Goal: Task Accomplishment & Management: Manage account settings

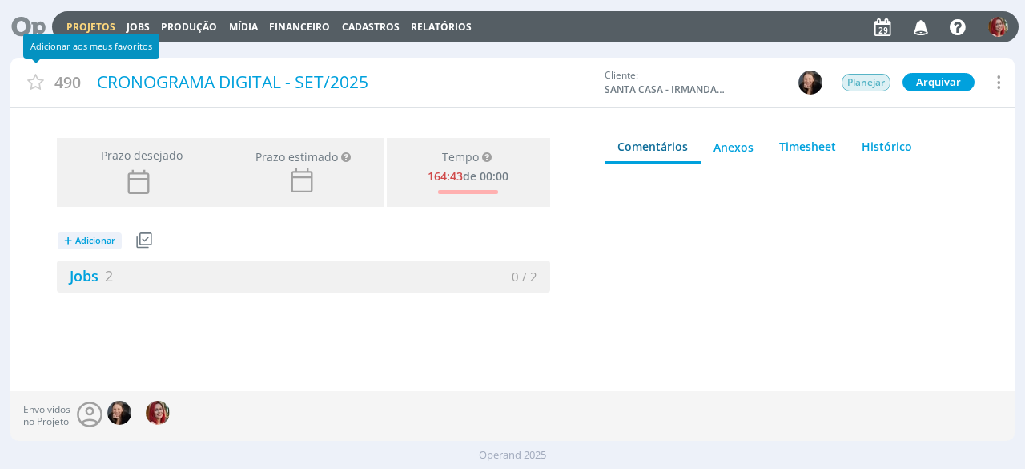
click at [39, 25] on icon at bounding box center [22, 26] width 33 height 31
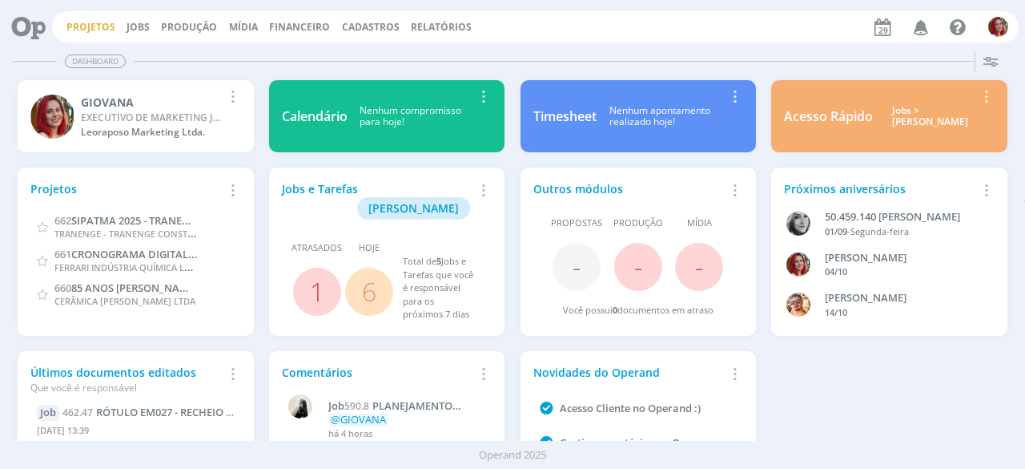
click at [76, 28] on link "Projetos" at bounding box center [90, 27] width 49 height 14
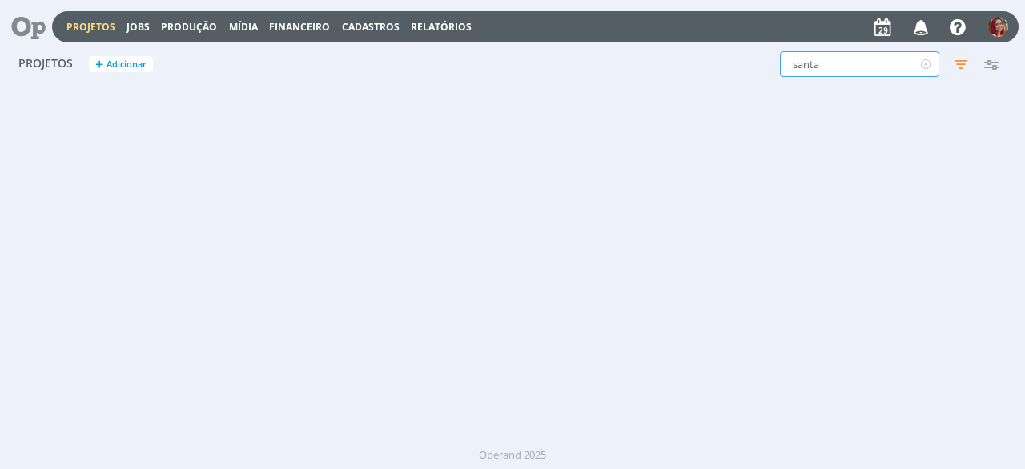
drag, startPoint x: 891, startPoint y: 66, endPoint x: 621, endPoint y: 75, distance: 270.2
click at [631, 75] on div "Projetos + Adicionar santa Filtros Filtrar Limpar santa Status Clientes Selecio…" at bounding box center [512, 65] width 1005 height 40
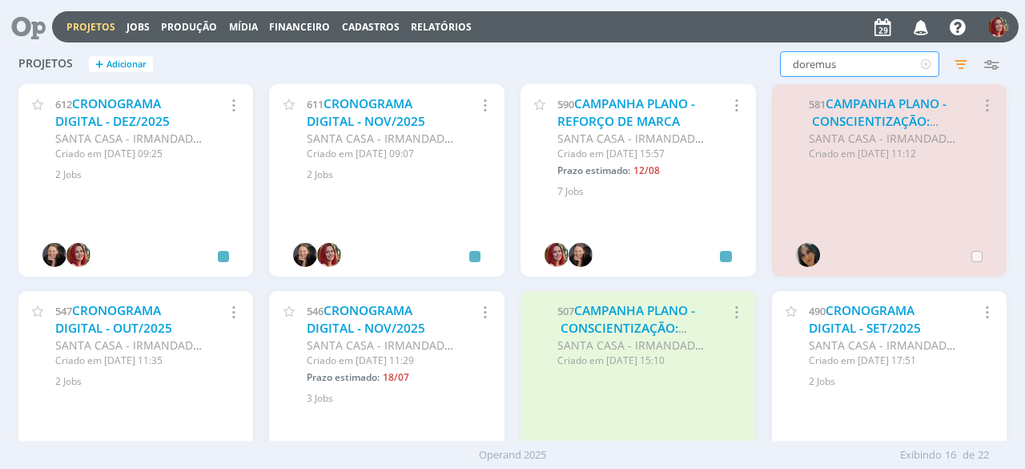
type input "doremus"
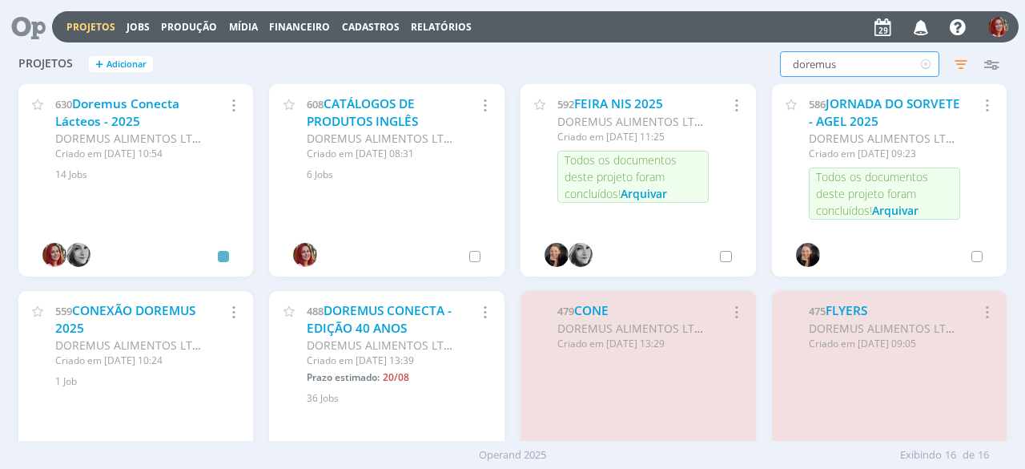
scroll to position [240, 0]
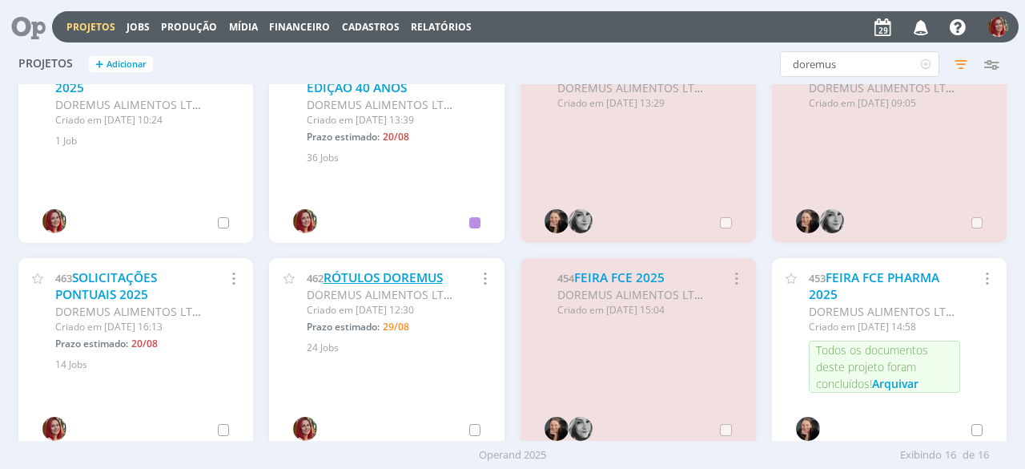
click at [404, 274] on link "RÓTULOS DOREMUS" at bounding box center [383, 277] width 119 height 17
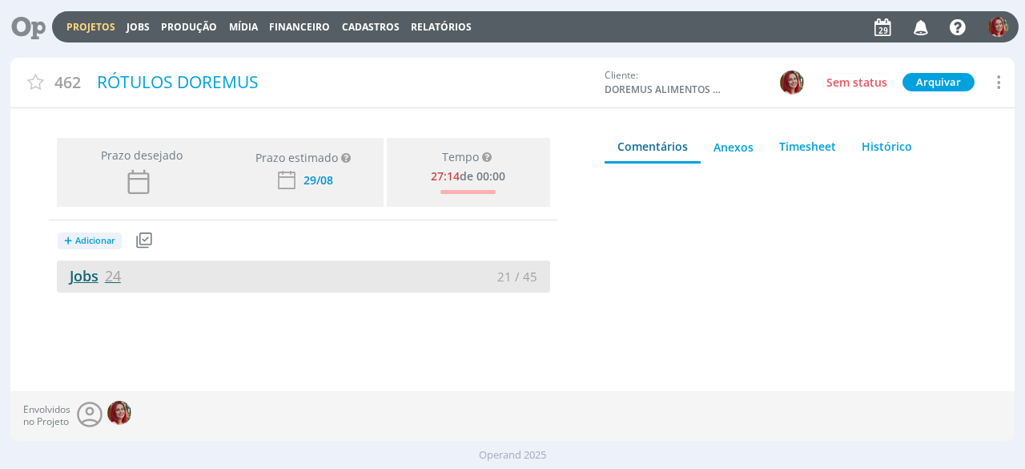
click at [92, 270] on link "Jobs 24" at bounding box center [89, 275] width 64 height 19
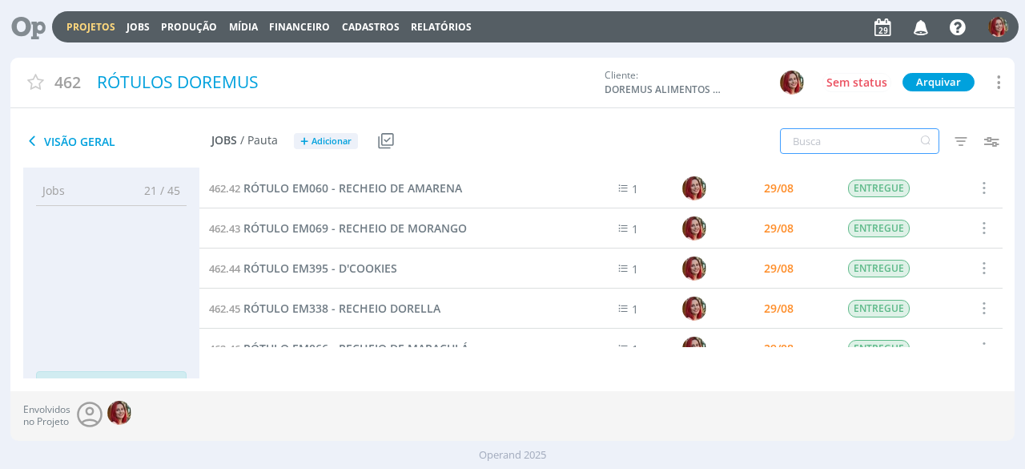
click at [846, 145] on input "text" at bounding box center [859, 141] width 159 height 26
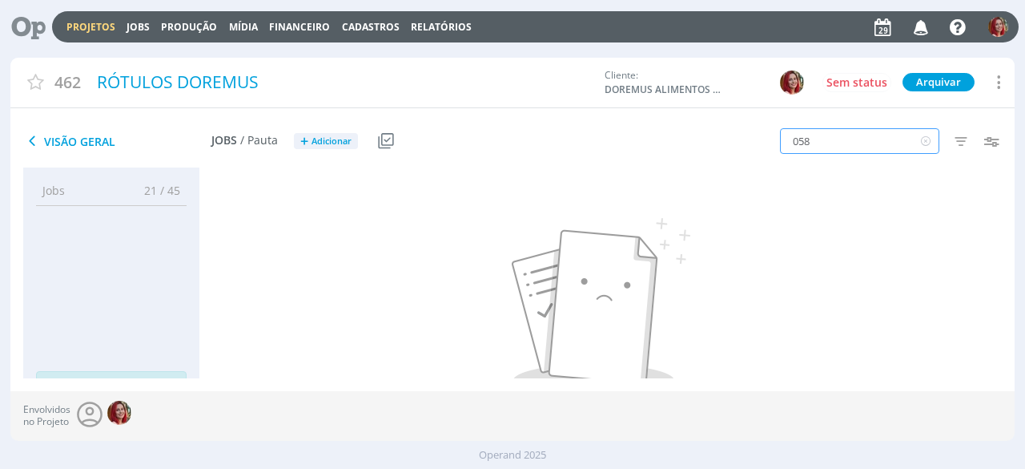
drag, startPoint x: 846, startPoint y: 145, endPoint x: 753, endPoint y: 158, distance: 93.8
click at [753, 158] on div "058 Filtros Filtrar Limpar 058 Data Personalizado a Responsável Situação dos jo…" at bounding box center [847, 142] width 335 height 40
type input "3"
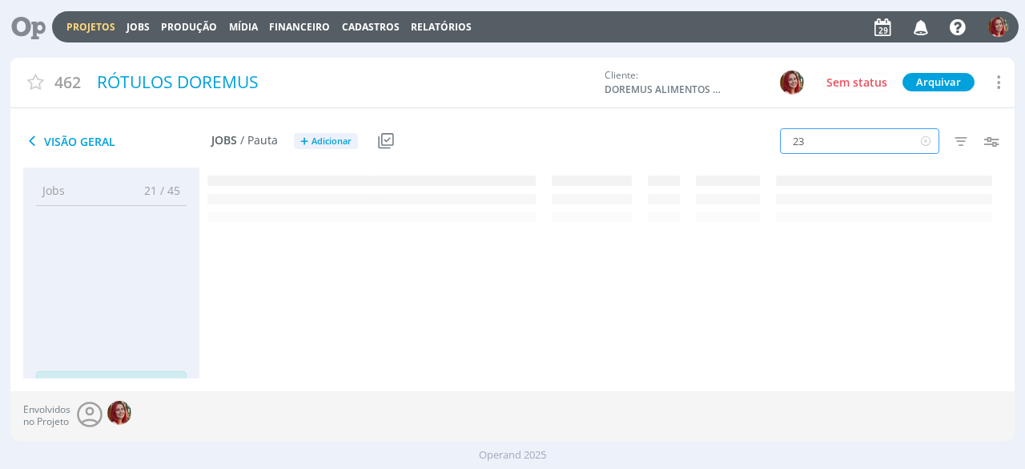
type input "236"
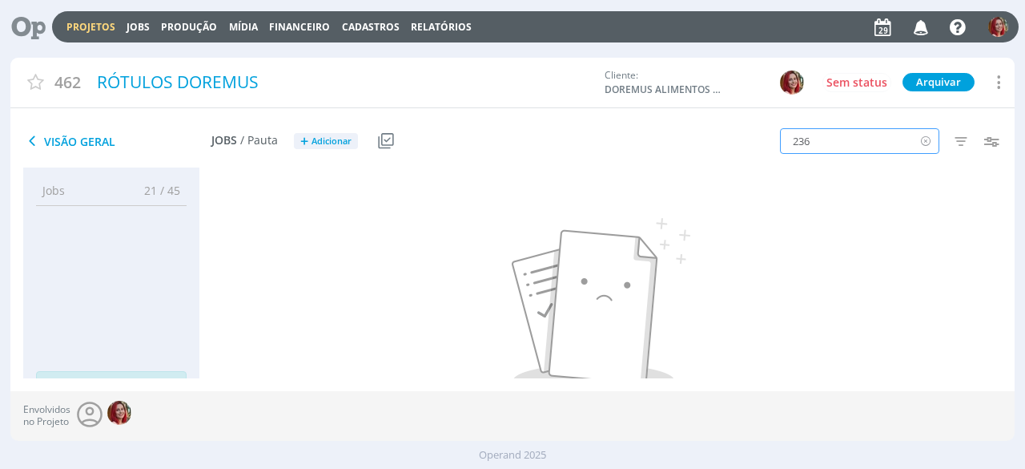
click at [932, 143] on icon at bounding box center [926, 141] width 20 height 26
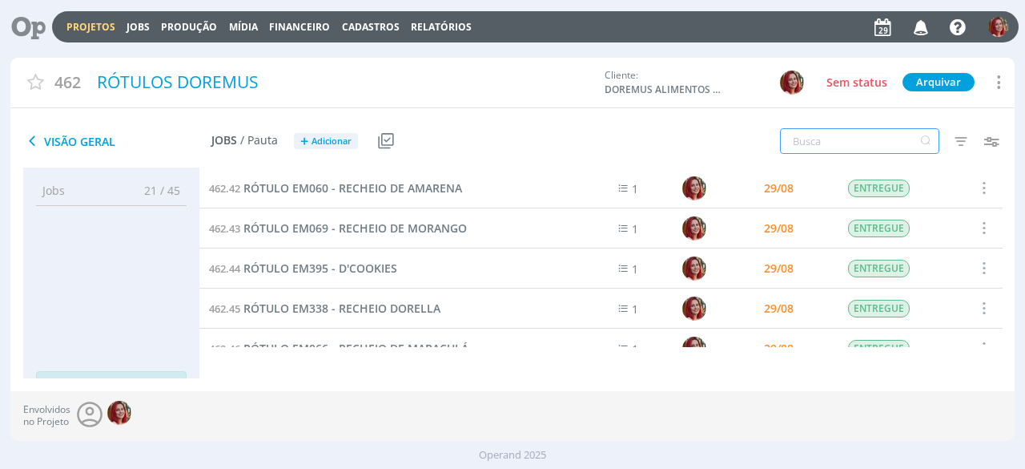
click at [860, 136] on input "text" at bounding box center [859, 141] width 159 height 26
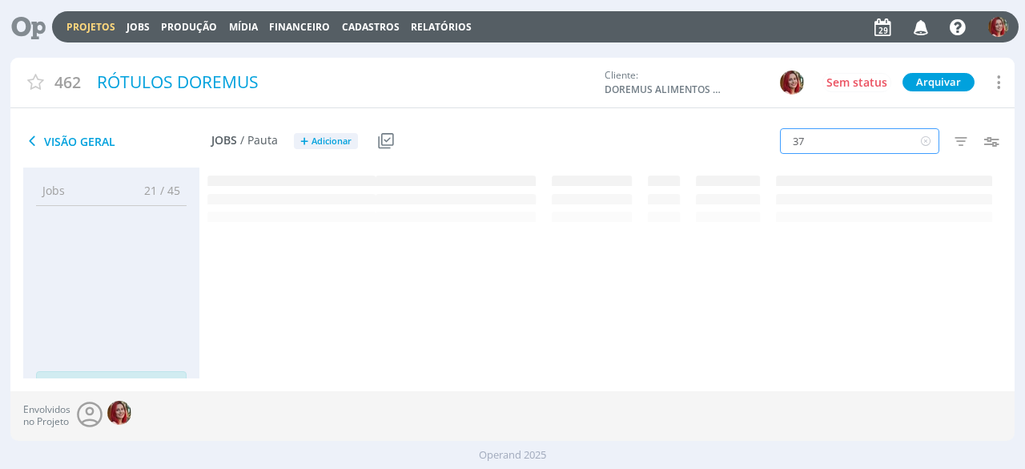
type input "379"
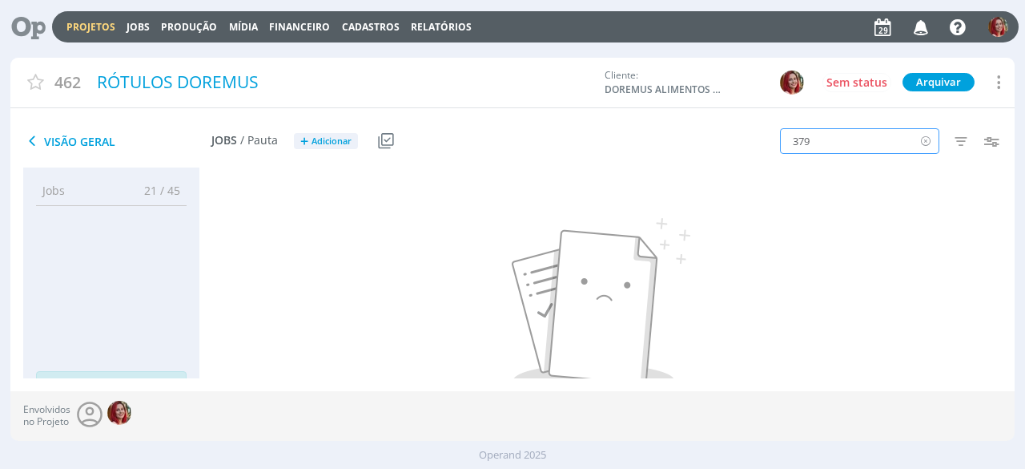
click at [921, 141] on icon at bounding box center [926, 141] width 20 height 26
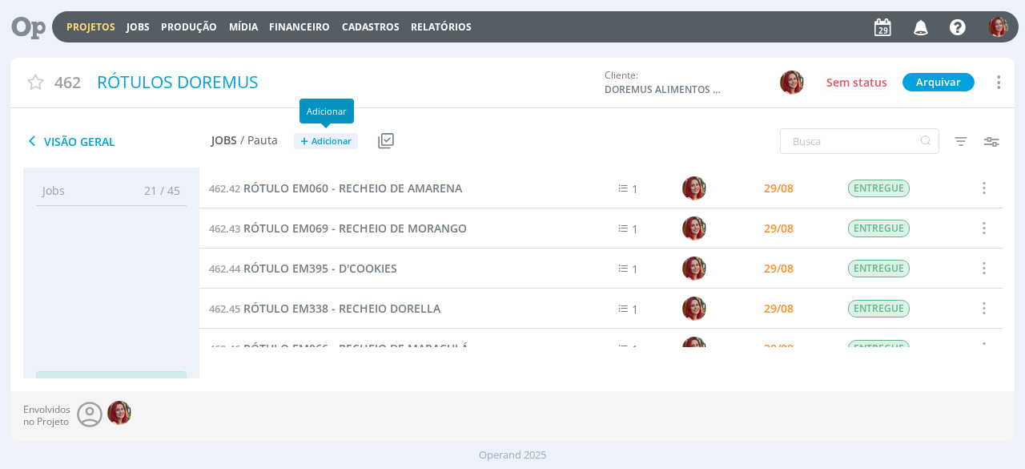
click at [350, 139] on span "Adicionar" at bounding box center [332, 141] width 40 height 10
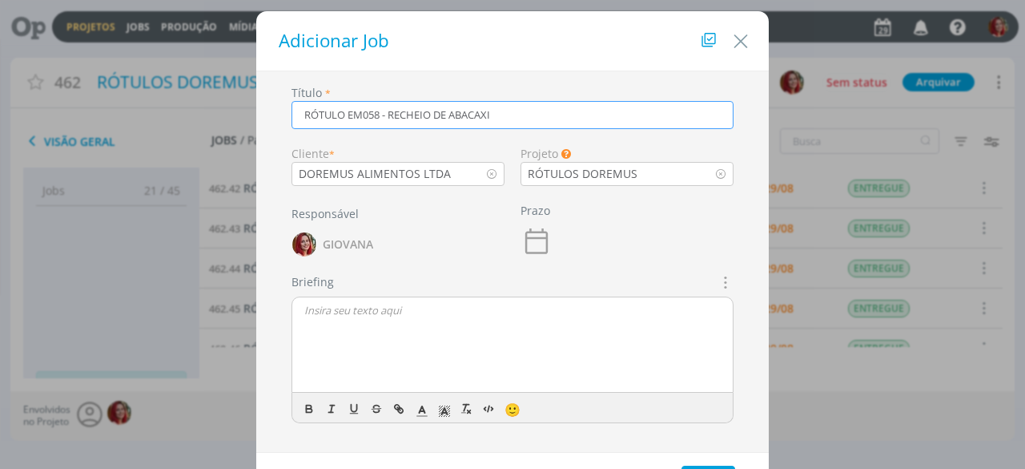
scroll to position [71, 0]
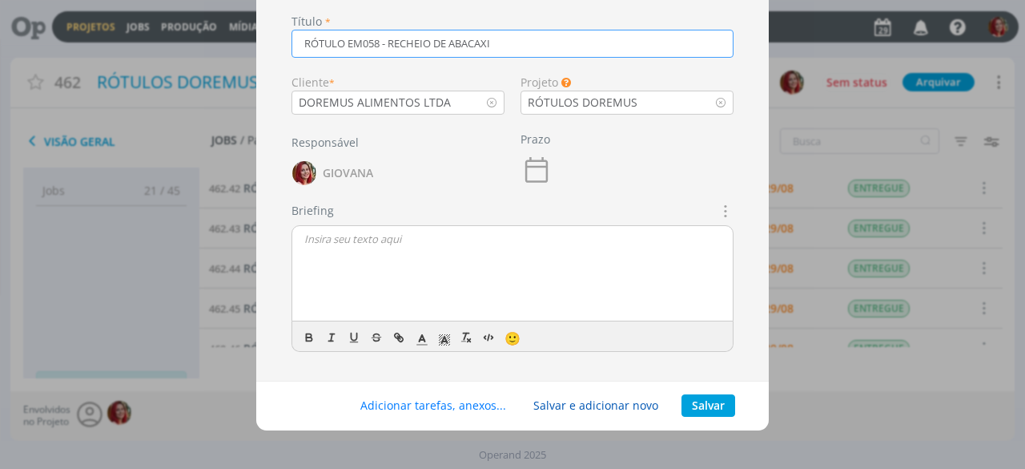
type input "RÓTULO EM058 - RECHEIO DE ABACAXI"
click at [621, 401] on button "Salvar e adicionar novo" at bounding box center [596, 405] width 146 height 22
type input "RÓTULO EM2"
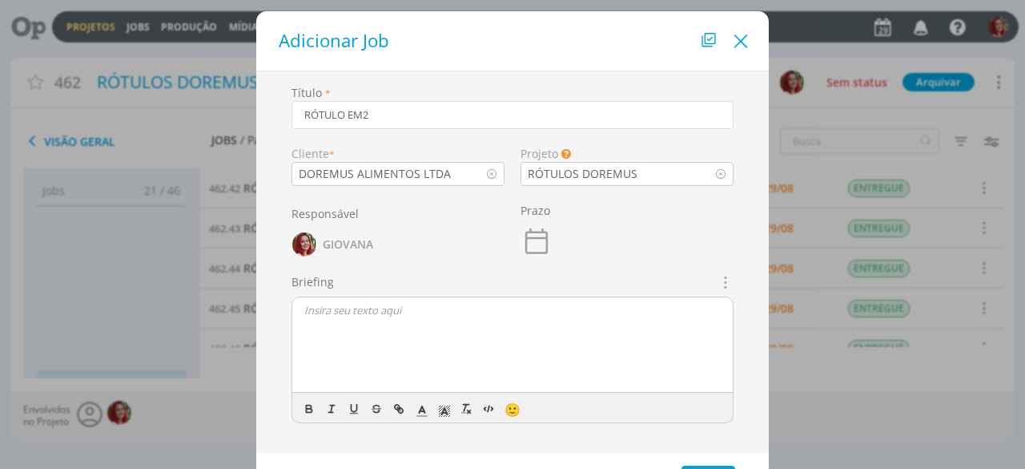
click at [732, 44] on icon "Close" at bounding box center [741, 42] width 24 height 24
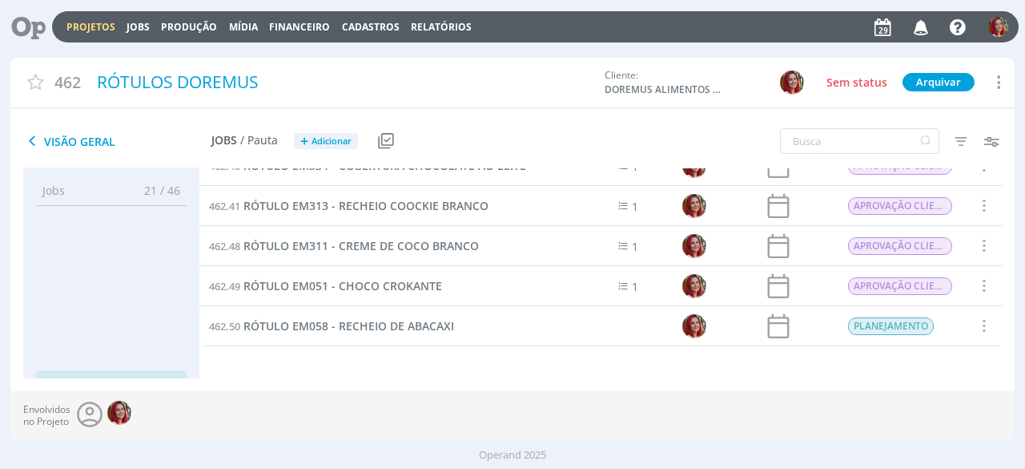
scroll to position [822, 0]
click at [375, 323] on span "RÓTULO EM058 - RECHEIO DE ABACAXI" at bounding box center [349, 327] width 211 height 15
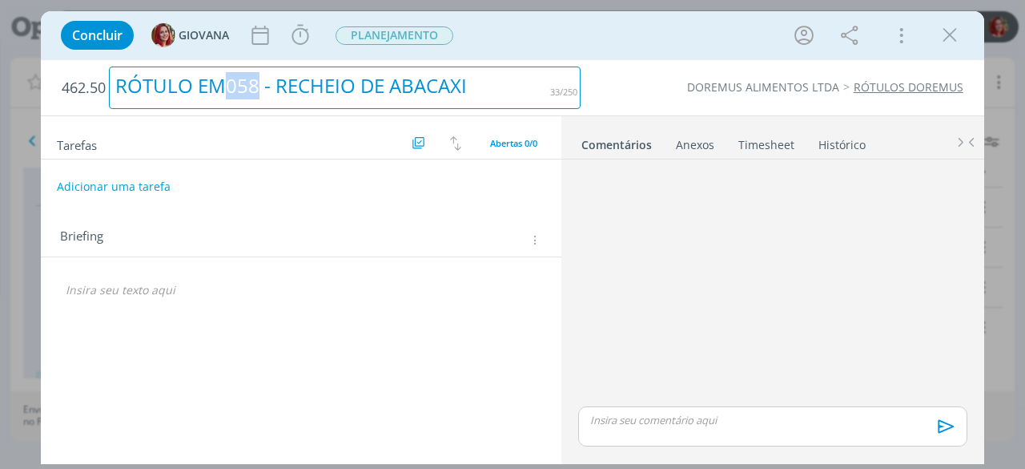
drag, startPoint x: 256, startPoint y: 84, endPoint x: 226, endPoint y: 88, distance: 30.7
click at [226, 88] on div "RÓTULO EM058 - RECHEIO DE ABACAXI" at bounding box center [345, 87] width 472 height 42
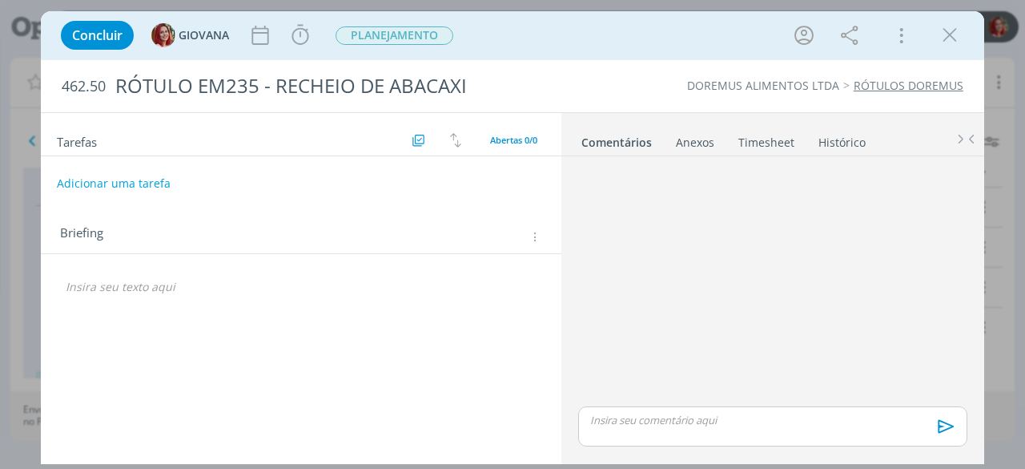
click at [195, 318] on div "Tarefas Usar Job de template Criar template a partir deste job Visualizar Templ…" at bounding box center [301, 285] width 521 height 344
click at [182, 294] on div "dialog" at bounding box center [301, 286] width 495 height 27
drag, startPoint x: 171, startPoint y: 284, endPoint x: 62, endPoint y: 292, distance: 109.2
click at [62, 292] on div "CRIAÇÃO - [DATE]" at bounding box center [301, 287] width 495 height 28
click at [213, 314] on icon "dialog" at bounding box center [206, 319] width 14 height 14
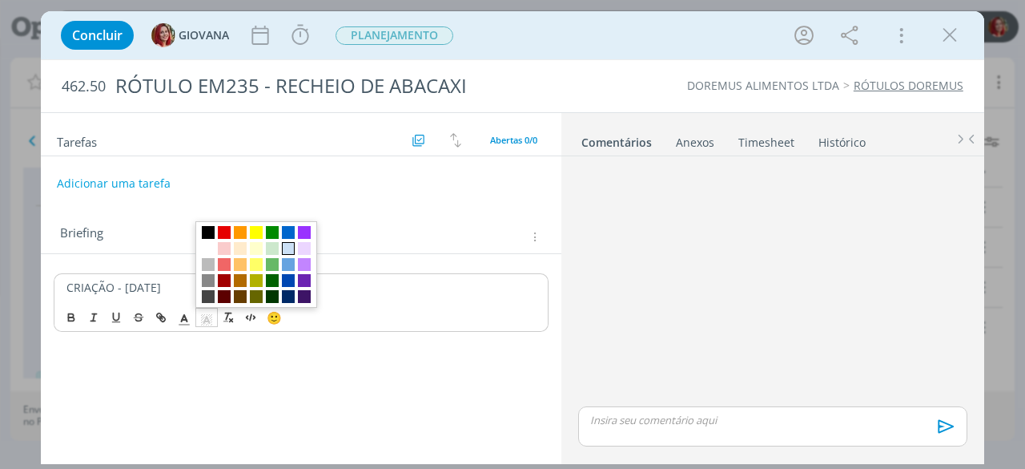
click at [288, 244] on span "dialog" at bounding box center [288, 248] width 13 height 13
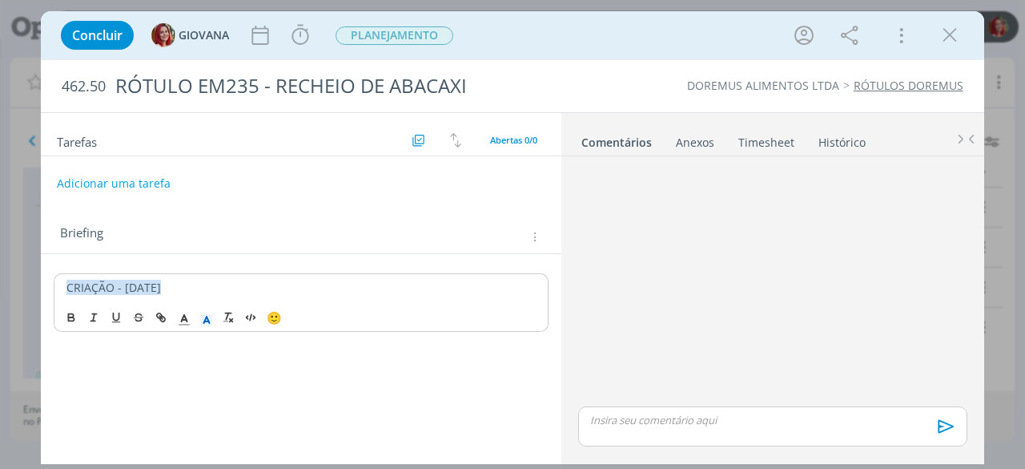
click at [199, 288] on p "CRIAÇÃO - [DATE]" at bounding box center [300, 288] width 469 height 16
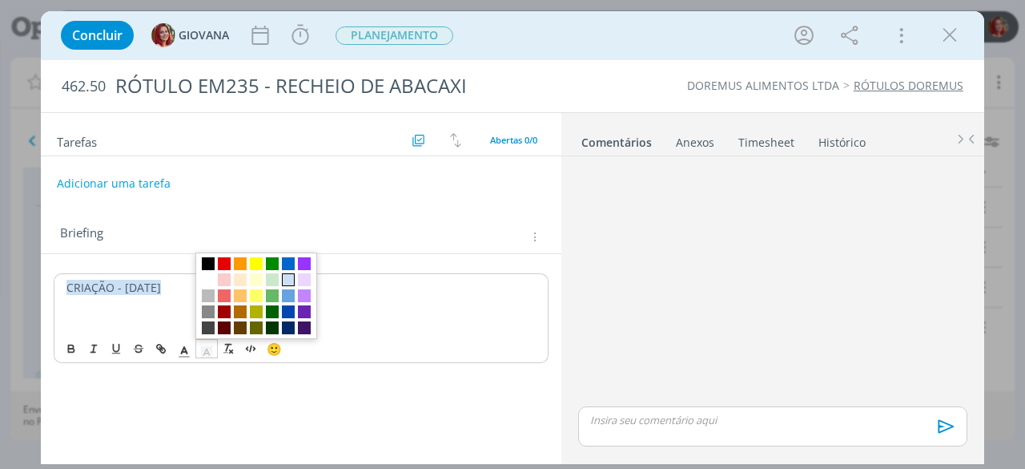
click at [208, 353] on line "dialog" at bounding box center [207, 353] width 4 height 0
click at [210, 276] on span "dialog" at bounding box center [208, 279] width 13 height 13
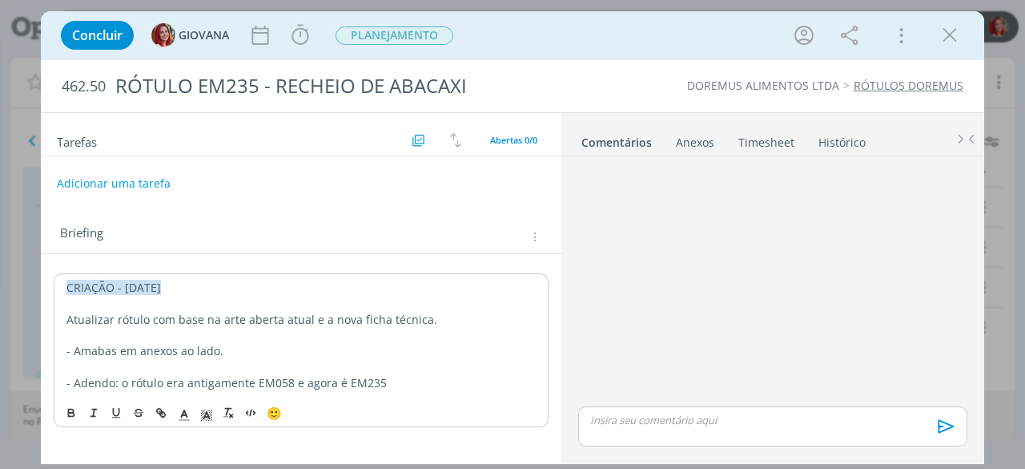
click at [419, 384] on p "- Adendo: o rótulo era antigamente EM058 e agora é EM235" at bounding box center [300, 383] width 469 height 16
click at [377, 382] on p "- Adendo: o rótulo era antigamente EM058 e agora é EM235." at bounding box center [300, 383] width 469 height 16
click at [398, 381] on p "- Adendo: o rótulo era antigamente EM058 e agora é EM235." at bounding box center [300, 383] width 469 height 16
click at [702, 140] on div "Anexos 0" at bounding box center [695, 143] width 38 height 16
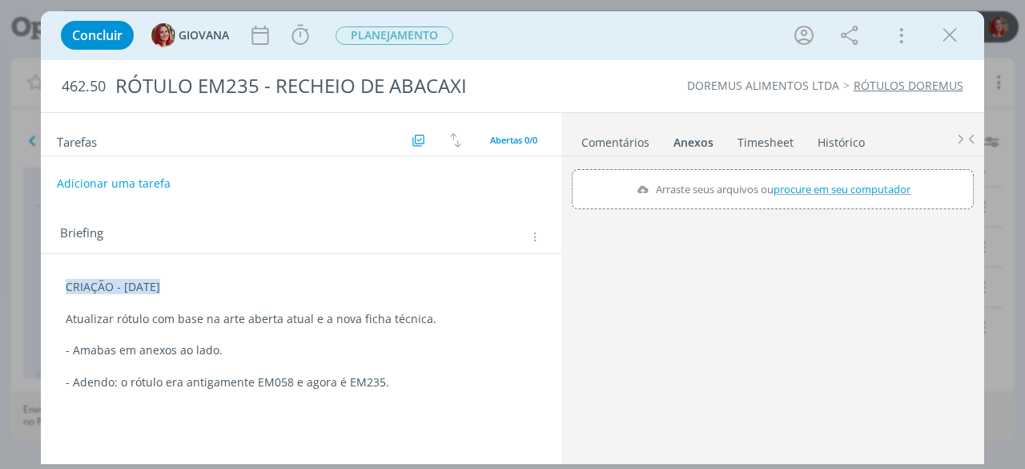
click at [871, 191] on span "procure em seu computador" at bounding box center [842, 189] width 137 height 14
click at [871, 174] on input "Arraste seus arquivos ou procure em seu computador" at bounding box center [773, 171] width 402 height 5
type input "C:\fakepath\EM235 - RECHEIO DE ABACAXI 2 KG [URL]"
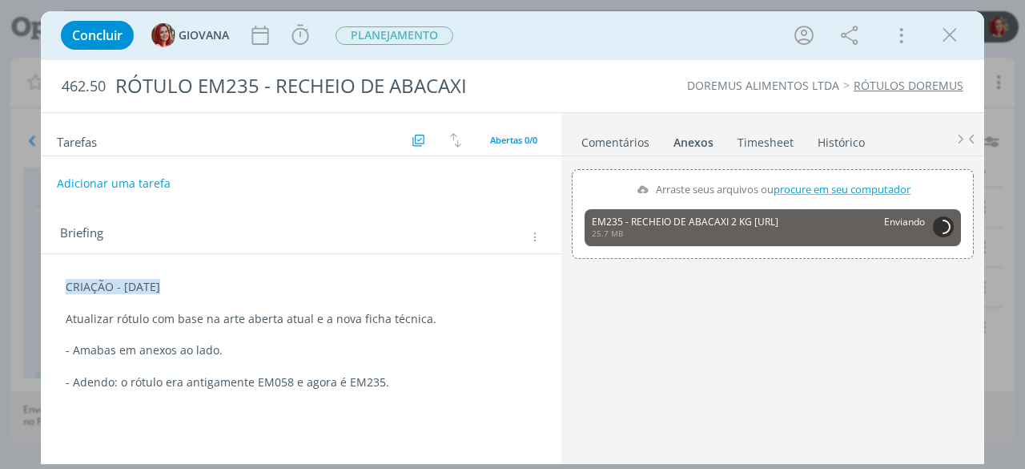
click at [698, 139] on div "Anexos 0" at bounding box center [694, 143] width 40 height 16
click at [844, 182] on span "procure em seu computador" at bounding box center [842, 189] width 137 height 14
click at [844, 174] on input "Arraste seus arquivos ou procure em seu computador" at bounding box center [773, 171] width 402 height 5
type input "C:\fakepath\EM058 - RECHEIO DE ABACAXI.doc"
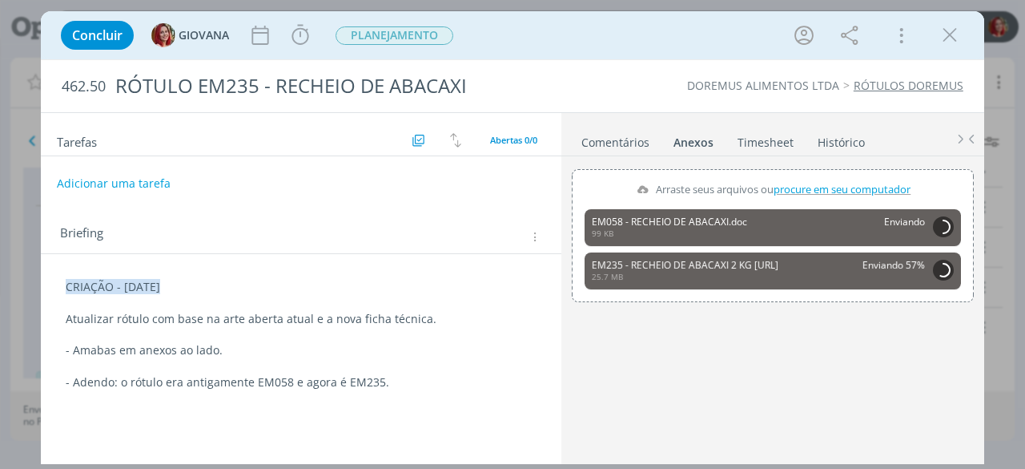
click at [702, 142] on div "Anexos 0" at bounding box center [694, 143] width 40 height 16
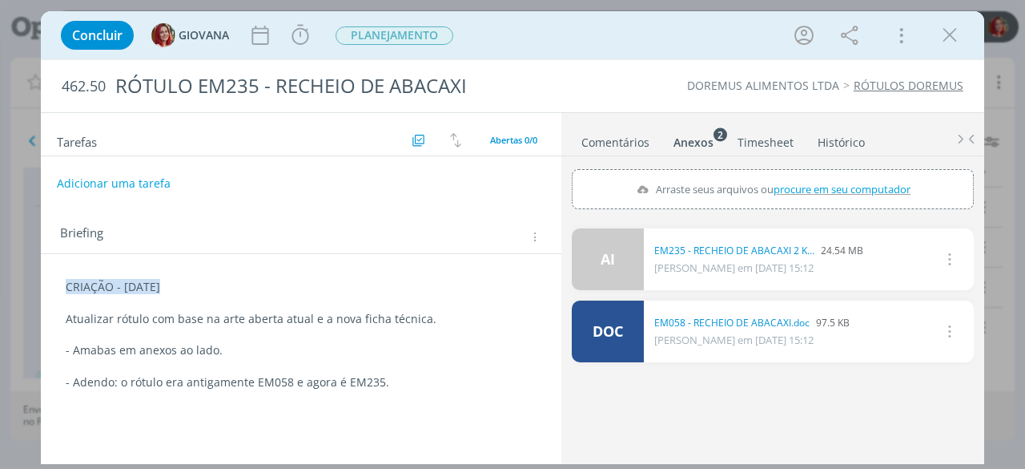
click at [847, 186] on span "procure em seu computador" at bounding box center [842, 189] width 137 height 14
click at [847, 174] on input "Arraste seus arquivos ou procure em seu computador" at bounding box center [773, 171] width 402 height 5
type input "C:\fakepath\Abacaxi 2kg.cdr"
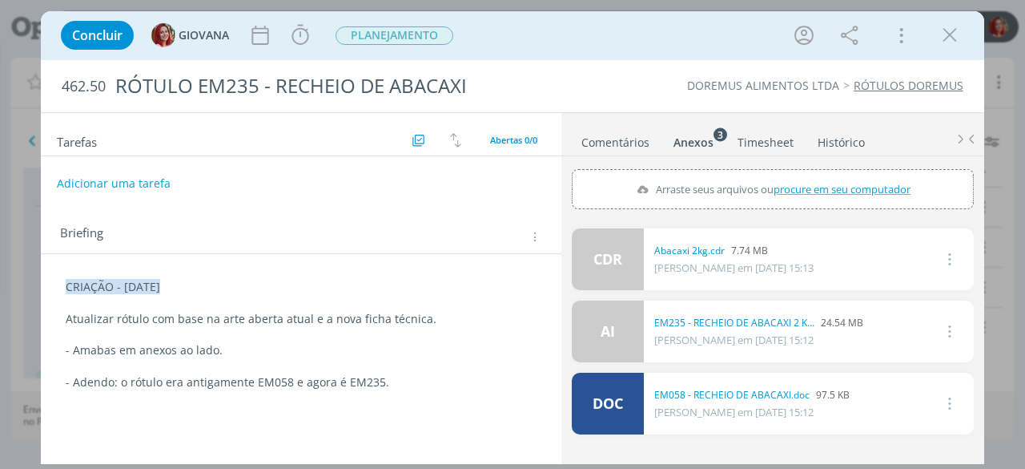
click at [852, 184] on span "procure em seu computador" at bounding box center [842, 189] width 137 height 14
click at [852, 174] on input "Arraste seus arquivos ou procure em seu computador" at bounding box center [773, 171] width 402 height 5
click at [812, 182] on span "procure em seu computador" at bounding box center [842, 189] width 137 height 14
click at [812, 174] on input "Arraste seus arquivos ou procure em seu computador" at bounding box center [773, 171] width 402 height 5
type input "C:\fakepath\EM058 - Abacaxi 2kg.pdf"
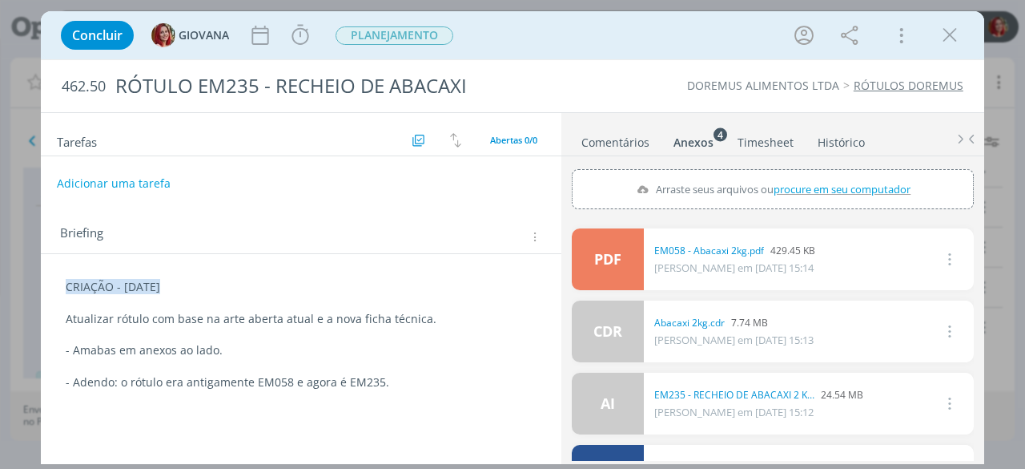
click at [615, 259] on link "PDF" at bounding box center [608, 259] width 72 height 62
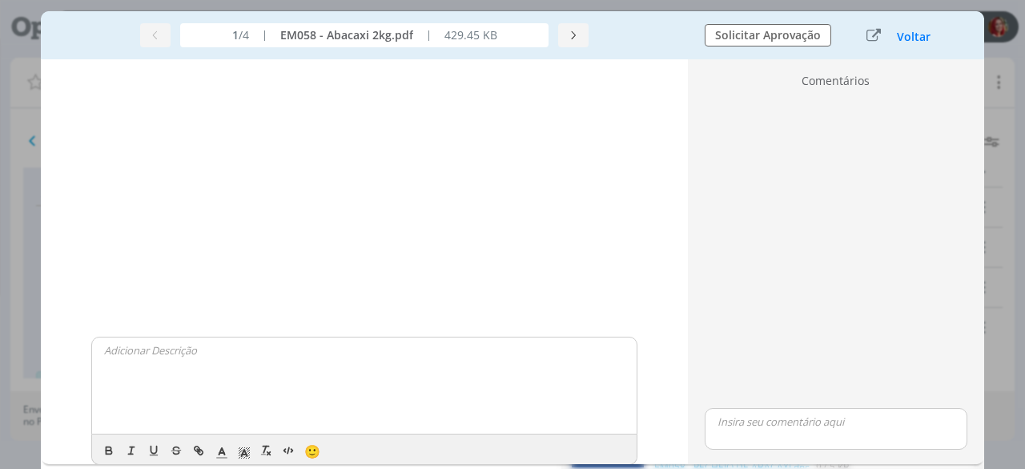
click at [663, 55] on div "1 /4 | EM058 - Abacaxi 2kg.pdf | 429.45 KB Solicitar Aprovação Voltar" at bounding box center [513, 35] width 944 height 48
click at [910, 38] on button "Voltar" at bounding box center [913, 36] width 35 height 13
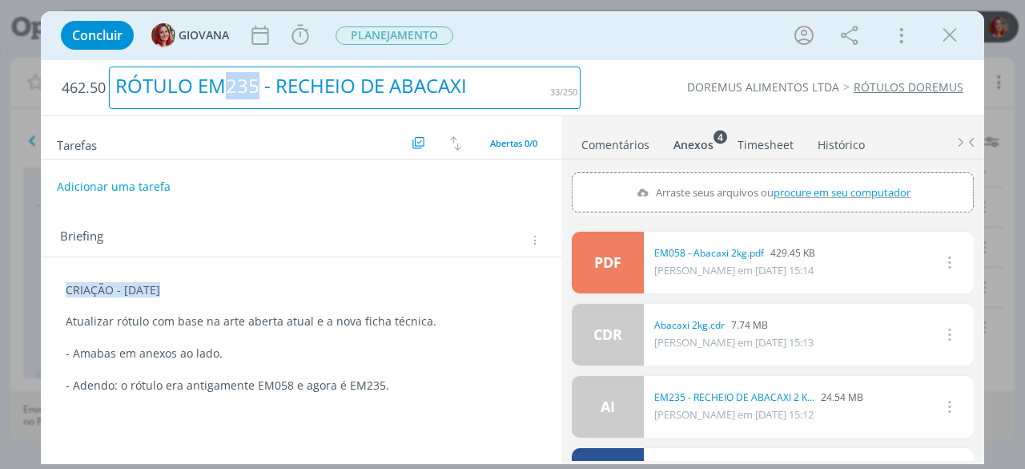
drag, startPoint x: 256, startPoint y: 78, endPoint x: 231, endPoint y: 78, distance: 25.6
click at [231, 78] on div "RÓTULO EM235 - RECHEIO DE ABACAXI" at bounding box center [345, 87] width 472 height 42
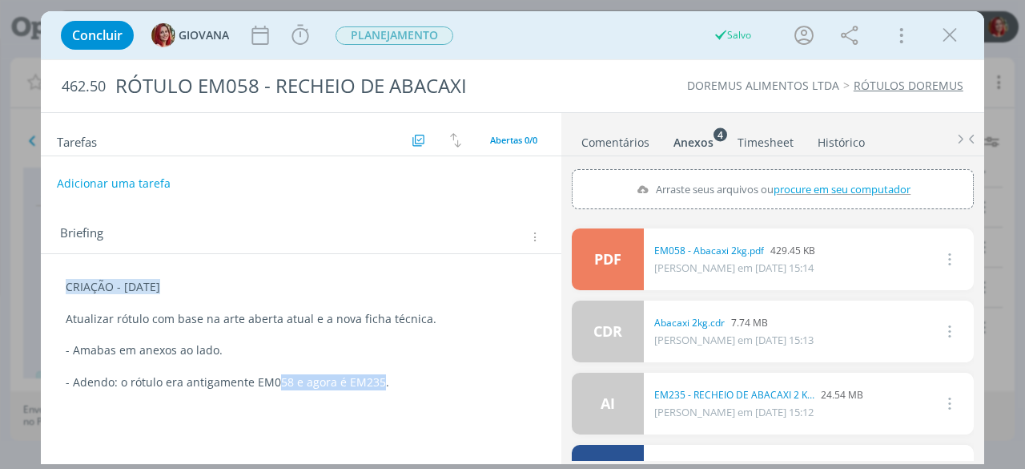
drag, startPoint x: 377, startPoint y: 385, endPoint x: 277, endPoint y: 380, distance: 99.5
click at [277, 380] on p "- Adendo: o rótulo era antigamente EM058 e agora é EM235." at bounding box center [301, 382] width 471 height 16
click at [354, 264] on div "CRIAÇÃO - [DATE] Atualizar rótulo com base na arte aberta atual e a nova ficha …" at bounding box center [301, 343] width 521 height 179
click at [144, 182] on button "Adicionar uma tarefa" at bounding box center [113, 182] width 114 height 27
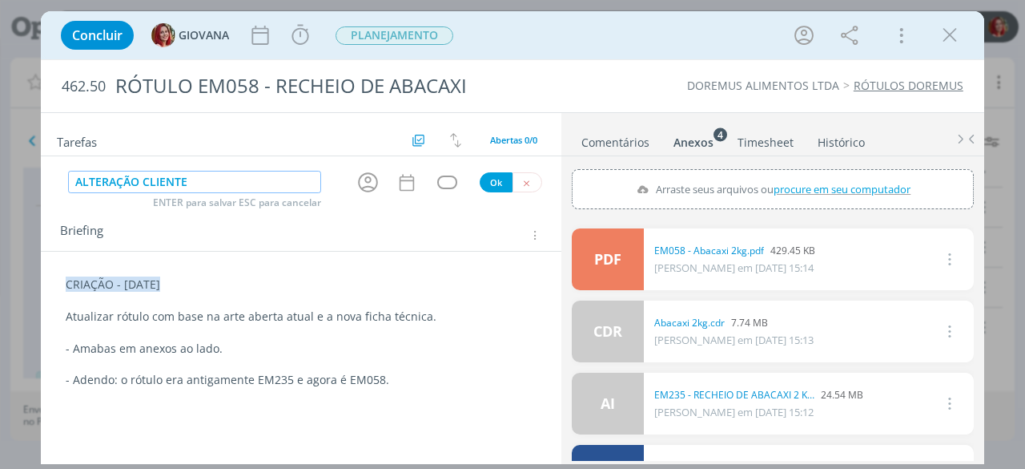
type input "ALTERAÇÃO CLIENTE"
click at [492, 177] on button "Ok" at bounding box center [496, 182] width 33 height 20
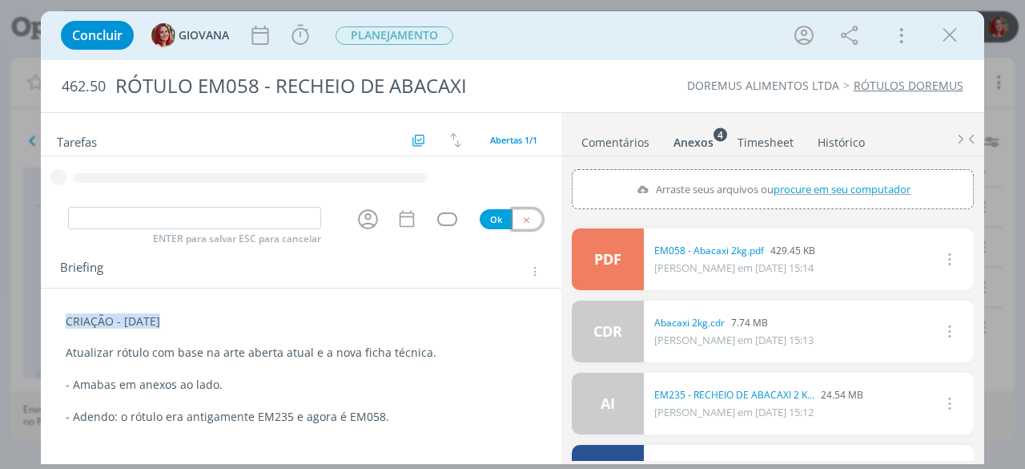
click at [533, 217] on div "Tarefas Usar Job de template Criar template a partir deste job Visualizar Templ…" at bounding box center [301, 285] width 521 height 344
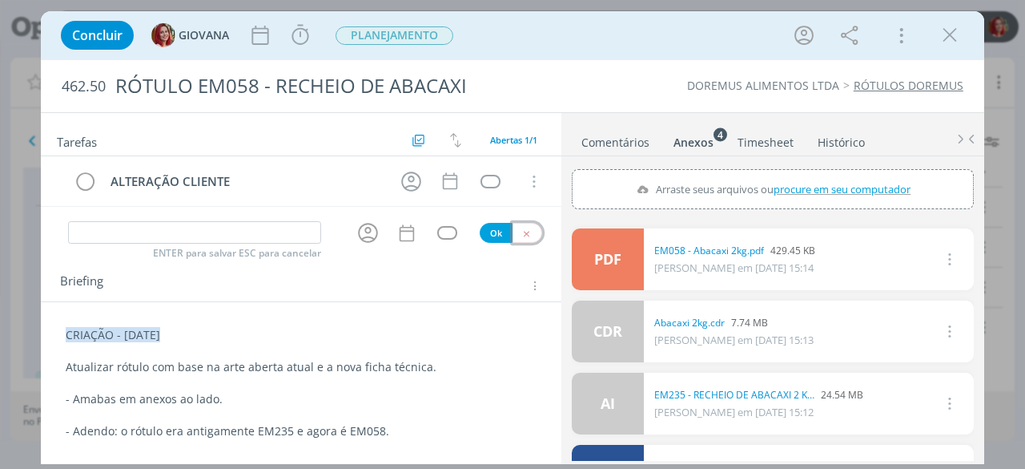
click at [530, 232] on icon "dialog" at bounding box center [527, 233] width 10 height 10
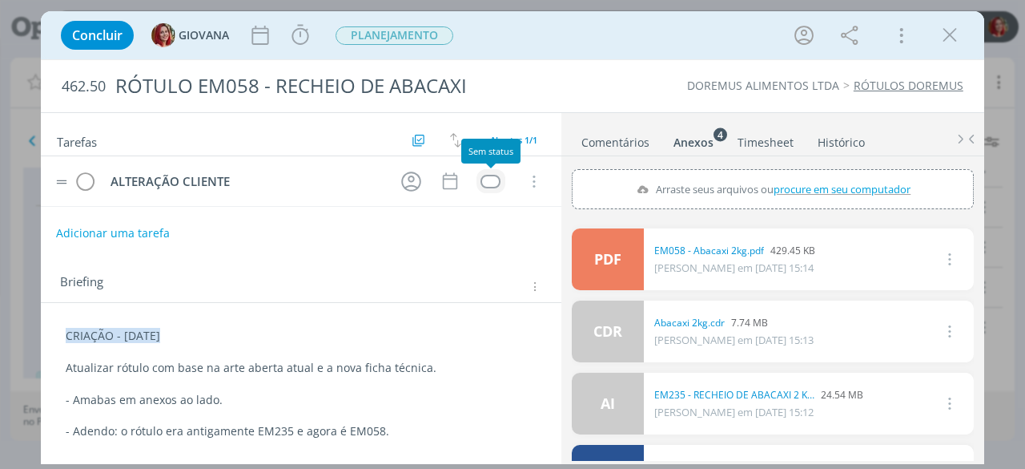
click at [489, 177] on div "dialog" at bounding box center [491, 182] width 20 height 14
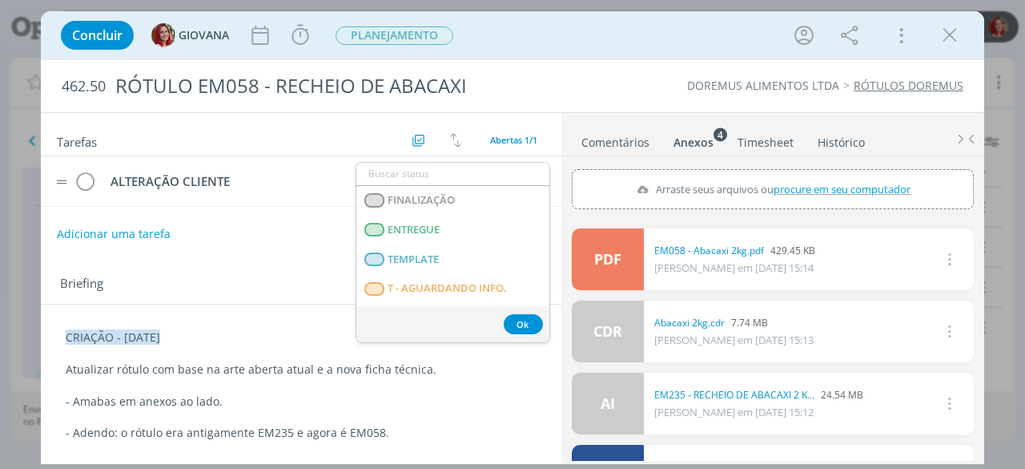
scroll to position [240, 0]
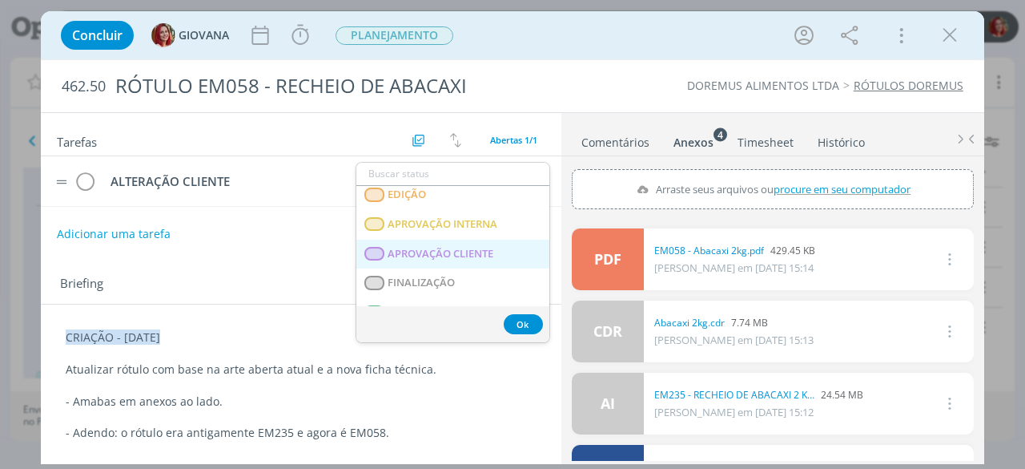
click at [503, 240] on CLIENTE "APROVAÇÃO CLIENTE" at bounding box center [453, 255] width 193 height 30
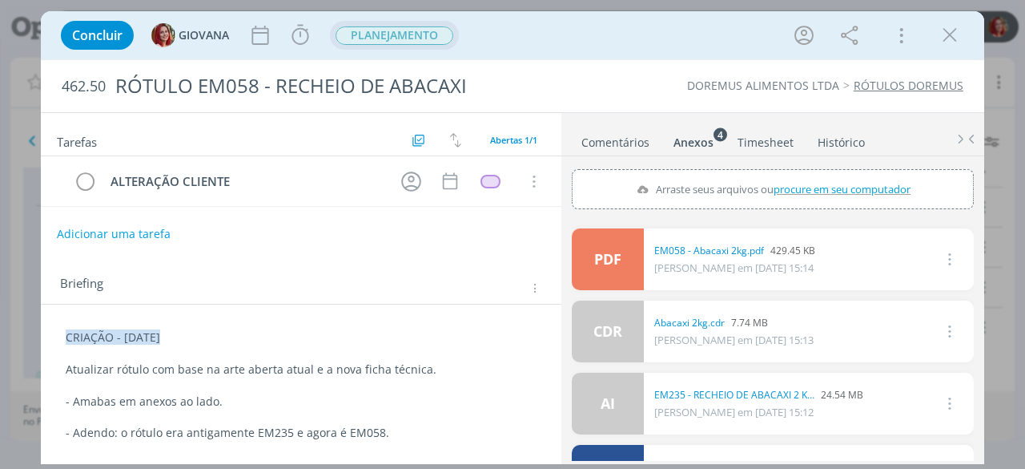
click at [418, 37] on span "PLANEJAMENTO" at bounding box center [395, 35] width 118 height 18
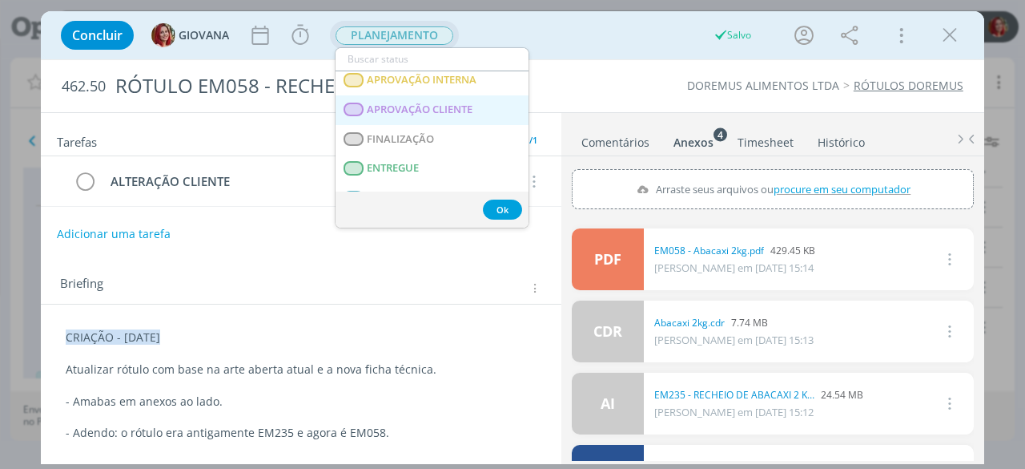
click at [465, 108] on span "APROVAÇÃO CLIENTE" at bounding box center [421, 109] width 106 height 13
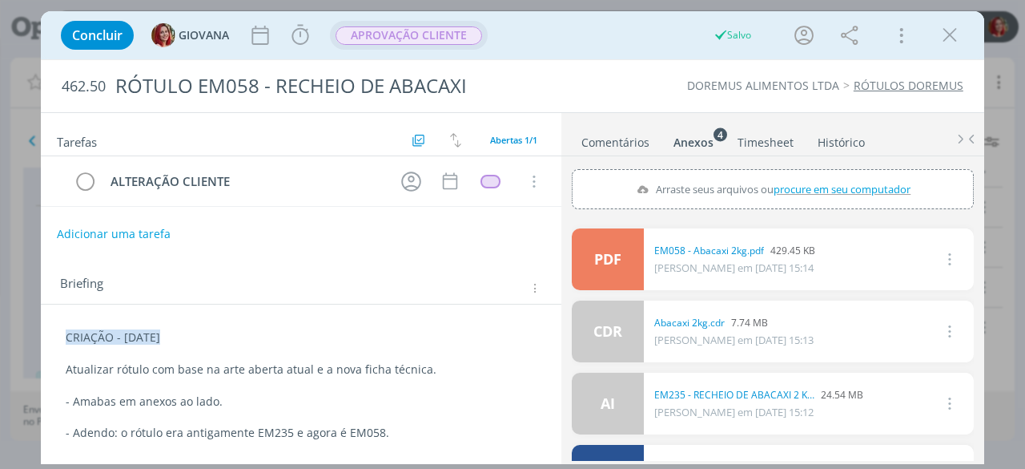
click at [429, 39] on span "APROVAÇÃO CLIENTE" at bounding box center [409, 35] width 147 height 18
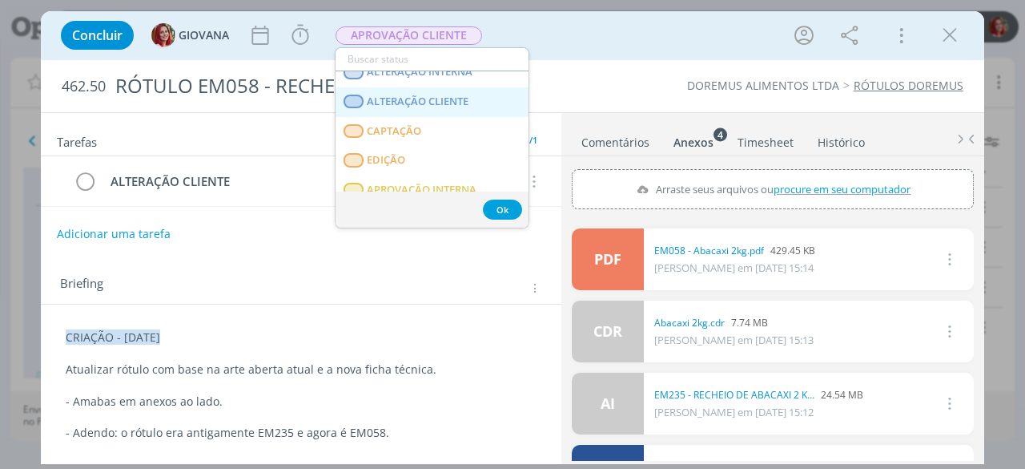
scroll to position [80, 0]
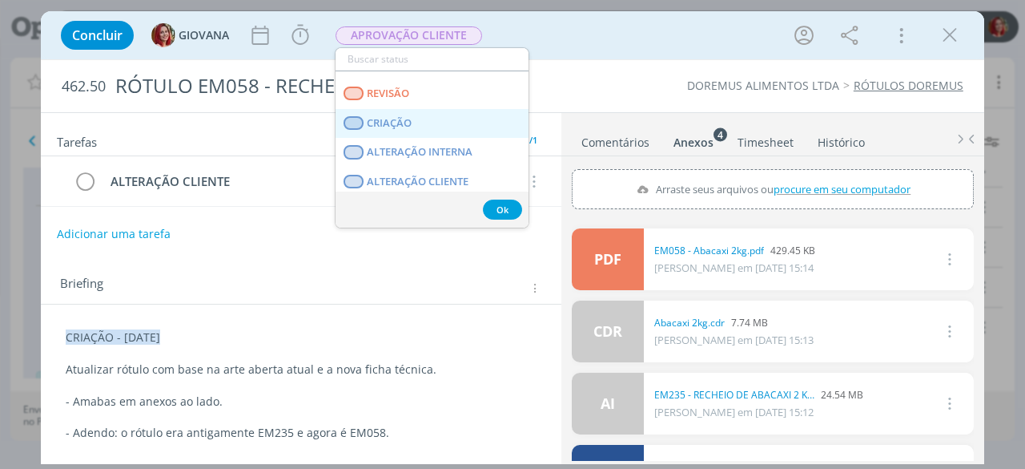
click at [442, 112] on link "CRIAÇÃO" at bounding box center [432, 124] width 193 height 30
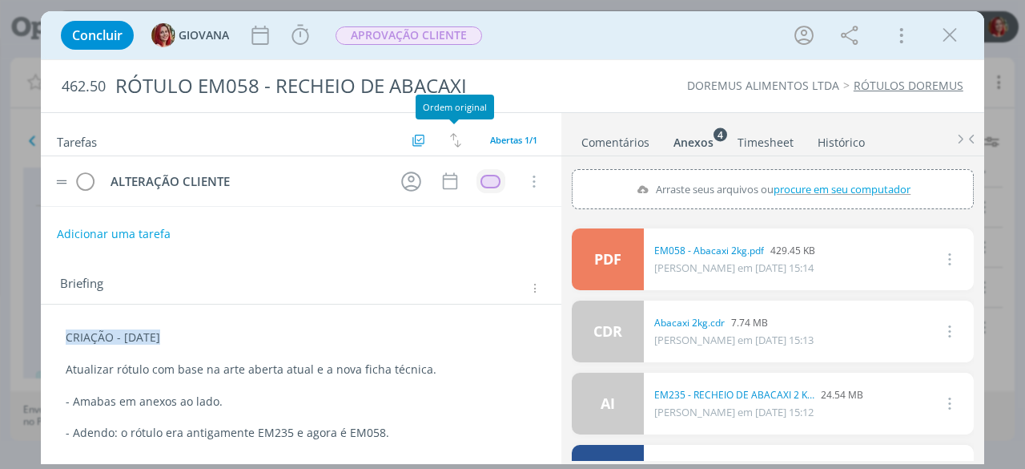
click at [490, 171] on td "dialog" at bounding box center [491, 181] width 29 height 24
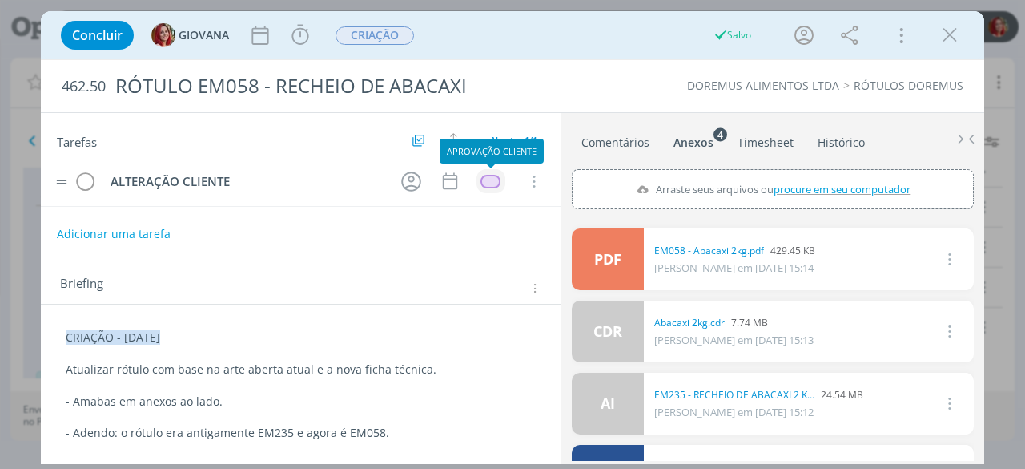
click at [494, 175] on div "dialog" at bounding box center [491, 182] width 20 height 14
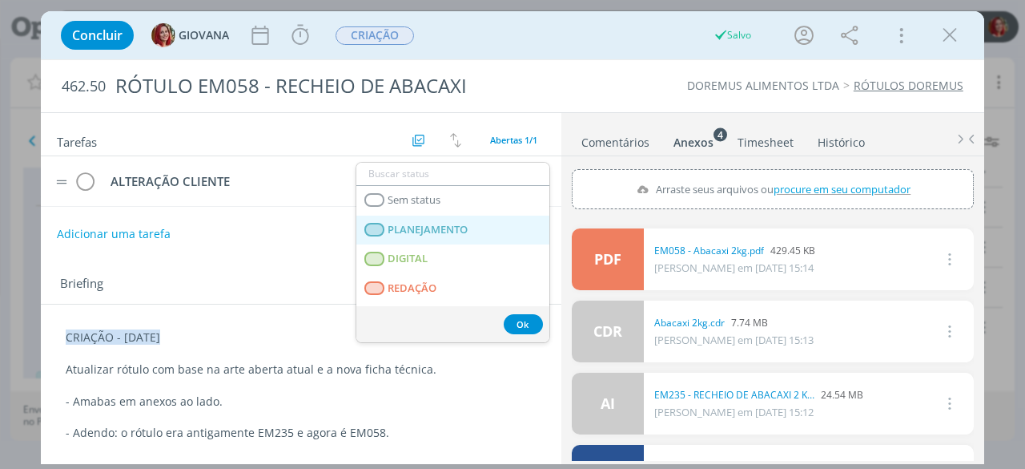
scroll to position [409, 0]
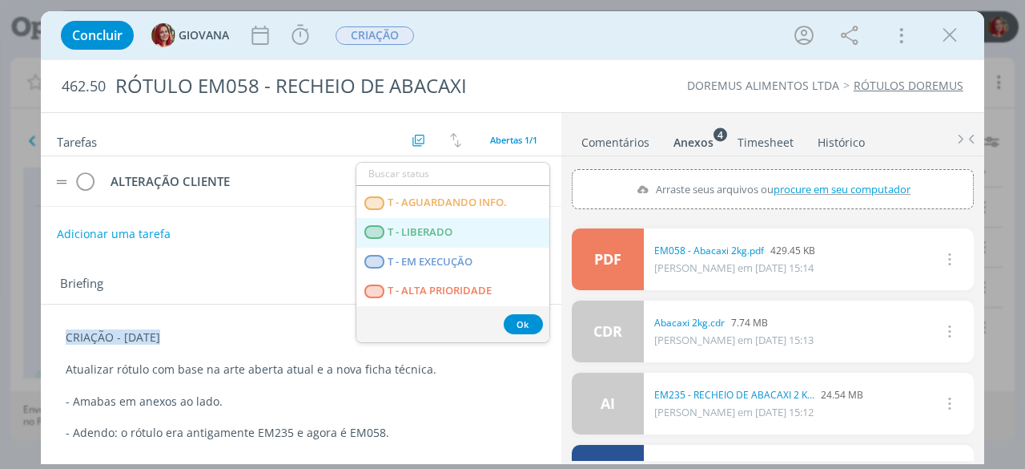
click at [458, 228] on LIBERADO "T - LIBERADO" at bounding box center [453, 233] width 193 height 30
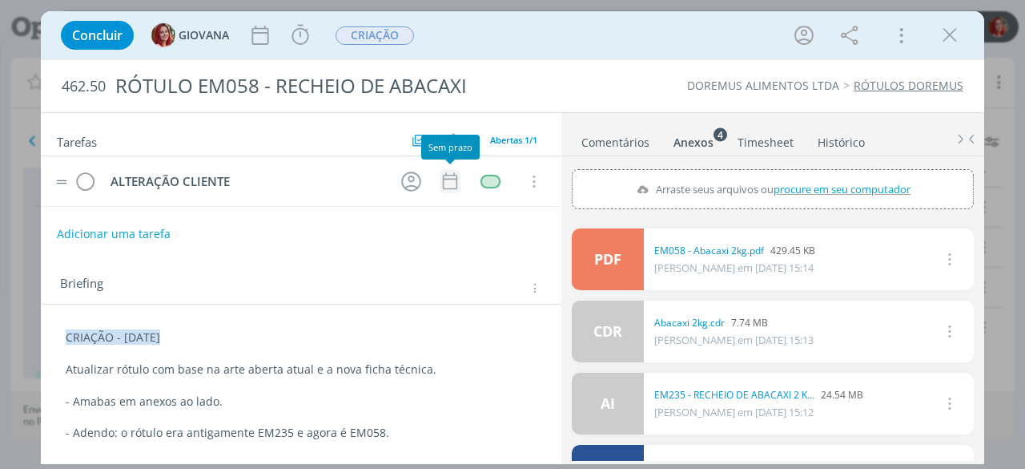
click at [452, 177] on icon "dialog" at bounding box center [450, 181] width 14 height 17
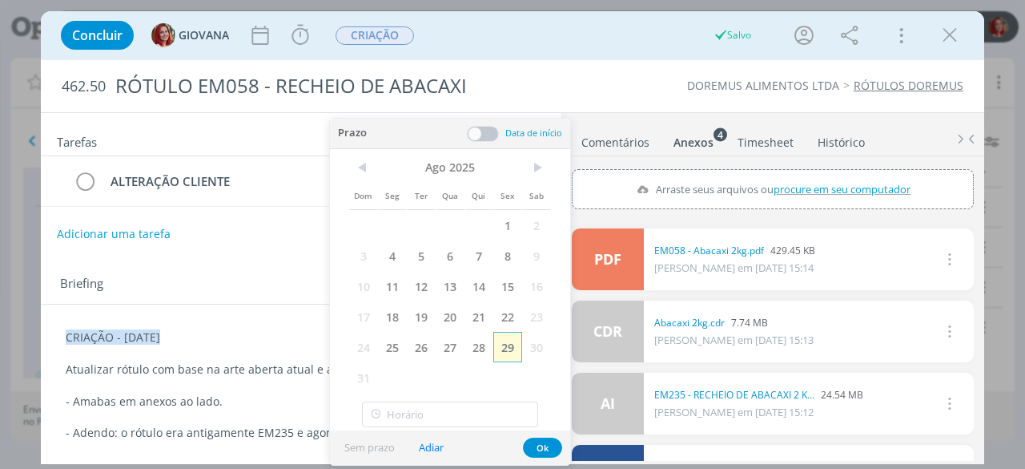
click at [497, 342] on span "29" at bounding box center [508, 347] width 29 height 30
click at [532, 453] on button "Ok" at bounding box center [542, 447] width 39 height 20
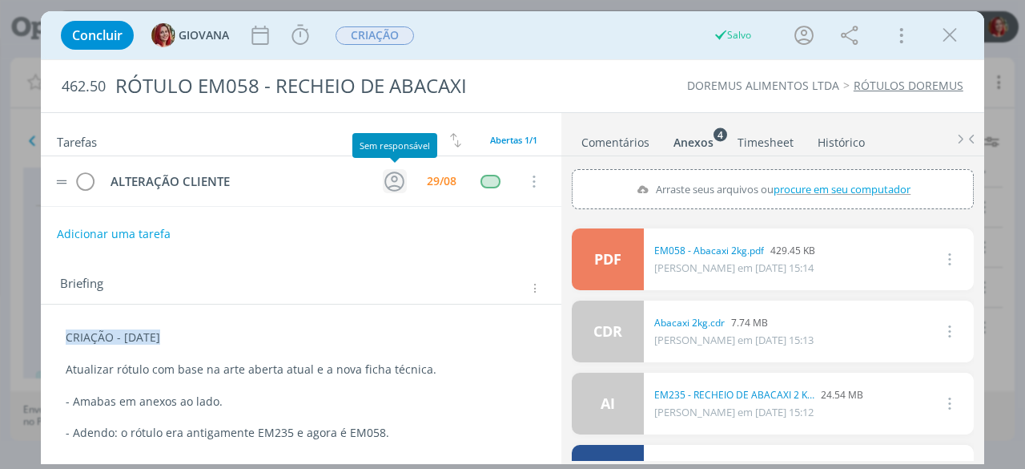
click at [391, 177] on icon "dialog" at bounding box center [394, 181] width 25 height 25
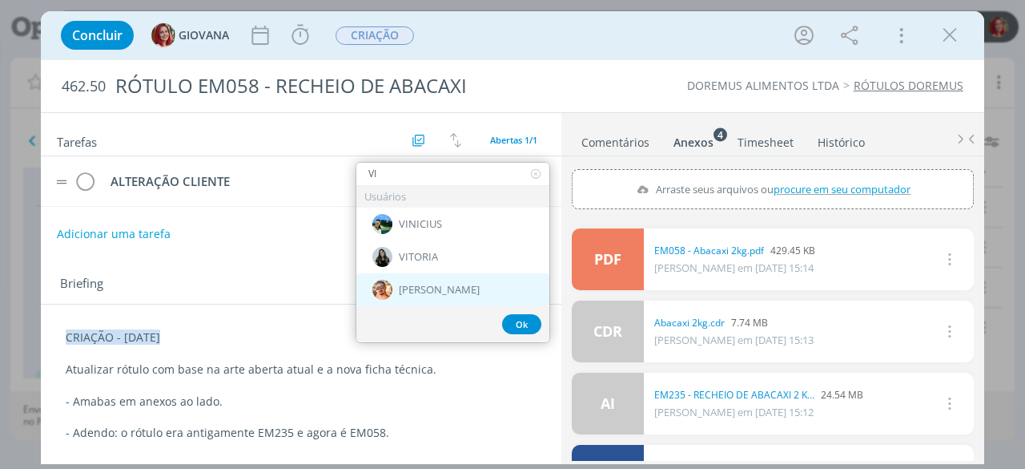
type input "VI"
click at [446, 292] on div "[PERSON_NAME]" at bounding box center [453, 289] width 193 height 33
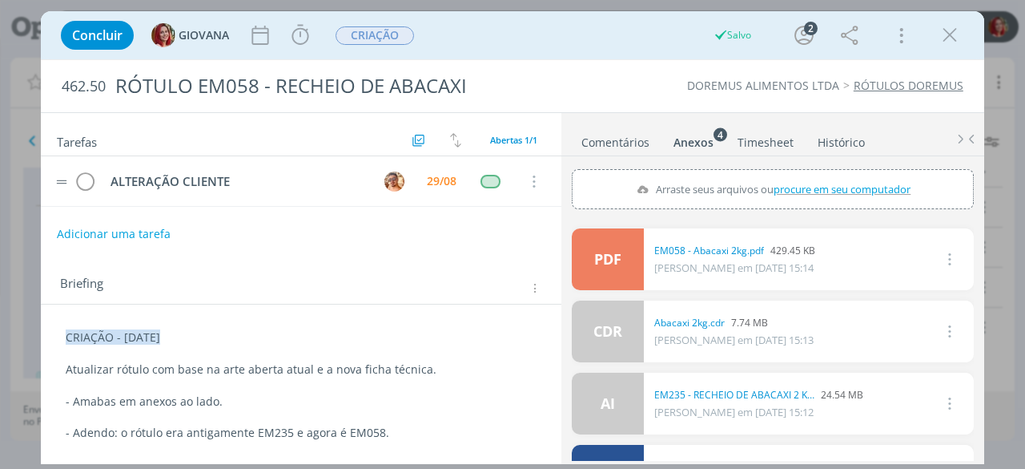
click at [411, 268] on div "Briefing Briefings Predefinidos Versões do Briefing Ver Briefing do Projeto" at bounding box center [301, 282] width 521 height 43
click at [292, 366] on p "Atualizar rótulo com base na arte aberta atual e a nova ficha técnica." at bounding box center [301, 369] width 471 height 16
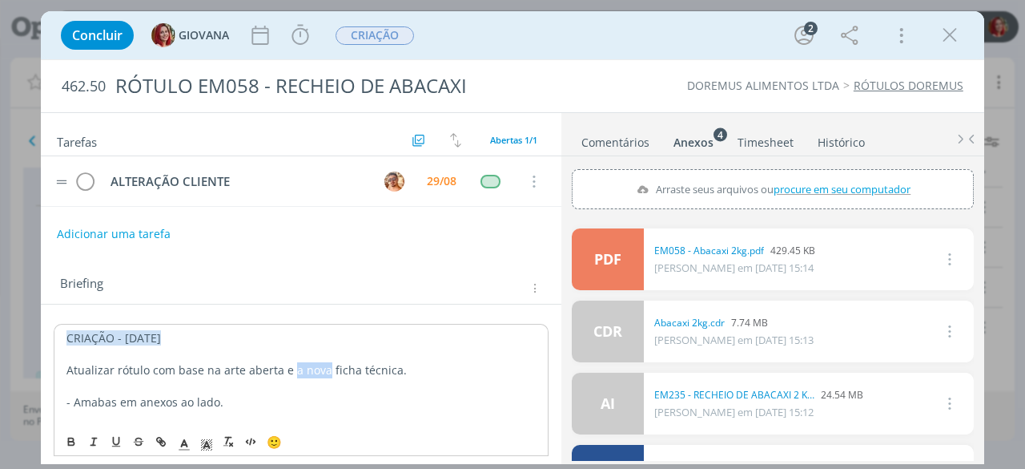
drag, startPoint x: 321, startPoint y: 367, endPoint x: 291, endPoint y: 369, distance: 30.5
click at [291, 369] on p "Atualizar rótulo com base na arte aberta e a nova ficha técnica." at bounding box center [300, 370] width 469 height 16
click at [506, 304] on div "CRIAÇÃO - [DATE] Atualizar rótulo com base na arte aberta e na ficha técnica. -…" at bounding box center [301, 393] width 521 height 179
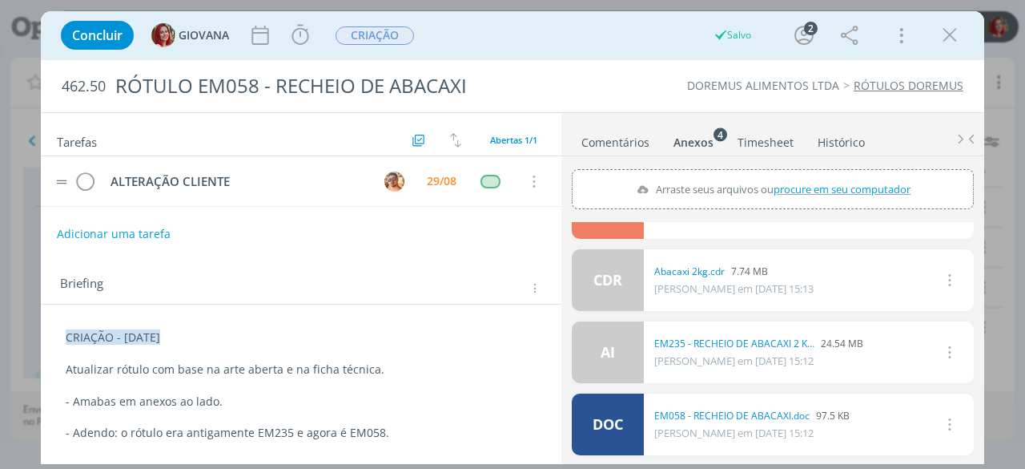
scroll to position [0, 0]
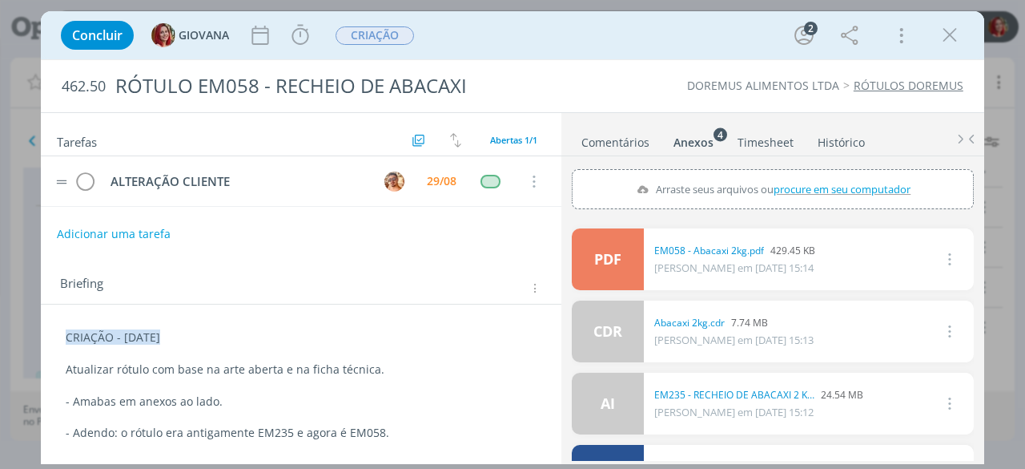
click at [250, 429] on p "- Adendo: o rótulo era antigamente EM235 e agora é EM058." at bounding box center [301, 433] width 471 height 16
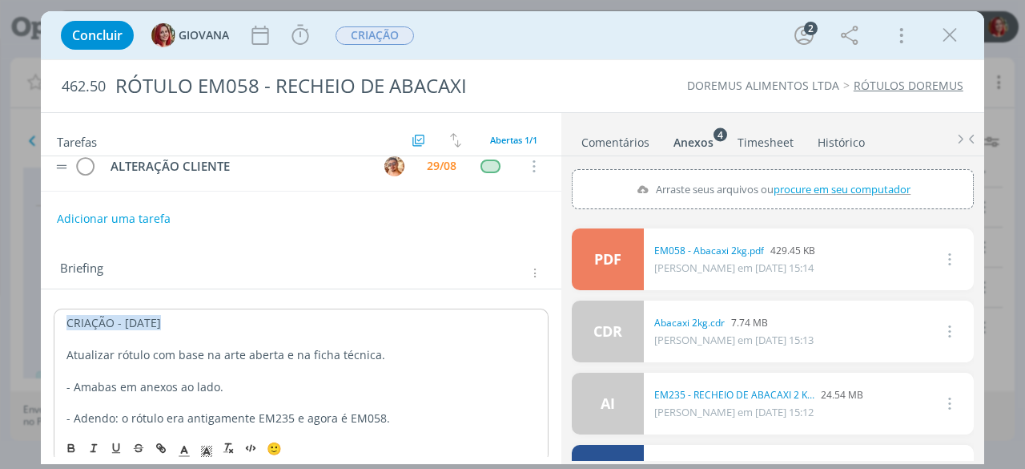
scroll to position [24, 0]
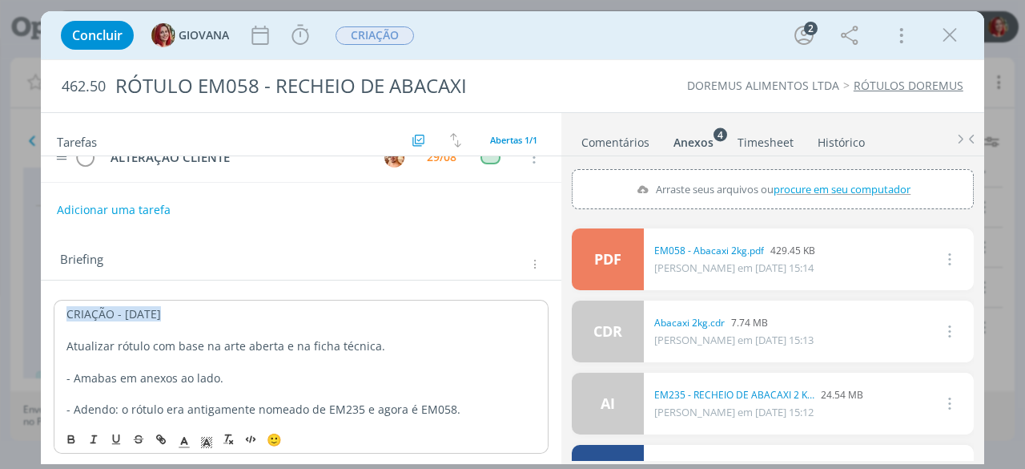
click at [409, 294] on div "CRIAÇÃO - [DATE] Atualizar rótulo com base na arte aberta e na ficha técnica. -…" at bounding box center [301, 369] width 521 height 179
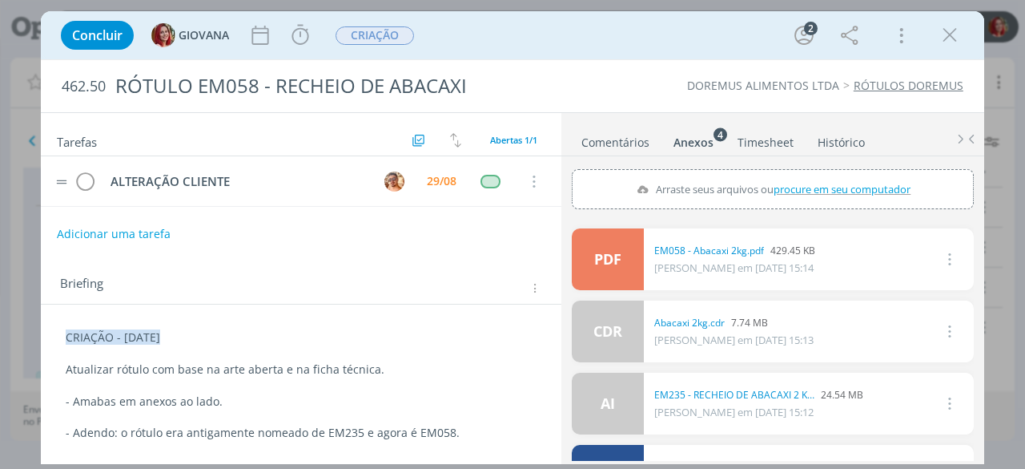
scroll to position [0, 0]
click at [956, 34] on icon "dialog" at bounding box center [950, 35] width 24 height 24
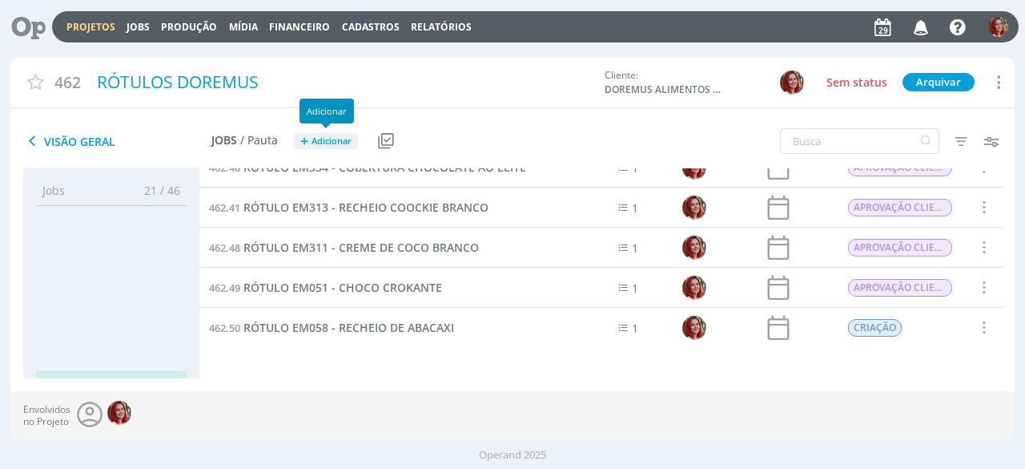
click at [320, 142] on span "Adicionar" at bounding box center [332, 141] width 40 height 10
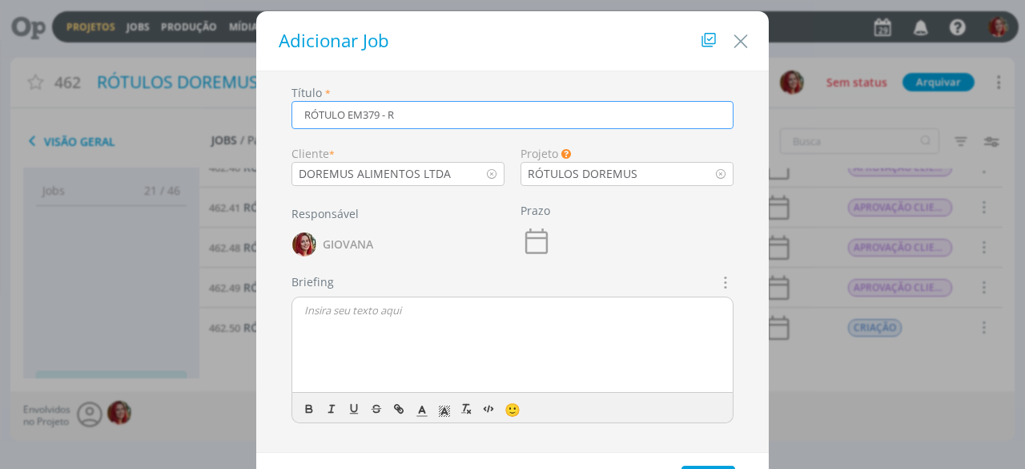
click at [341, 115] on input "RÓTULO EM379 - R" at bounding box center [513, 115] width 442 height 28
click at [383, 113] on input "RÓTULOS EM379 - R" at bounding box center [513, 115] width 442 height 28
click at [495, 117] on input "RÓTULOS EM379/EM380 - R" at bounding box center [513, 115] width 442 height 28
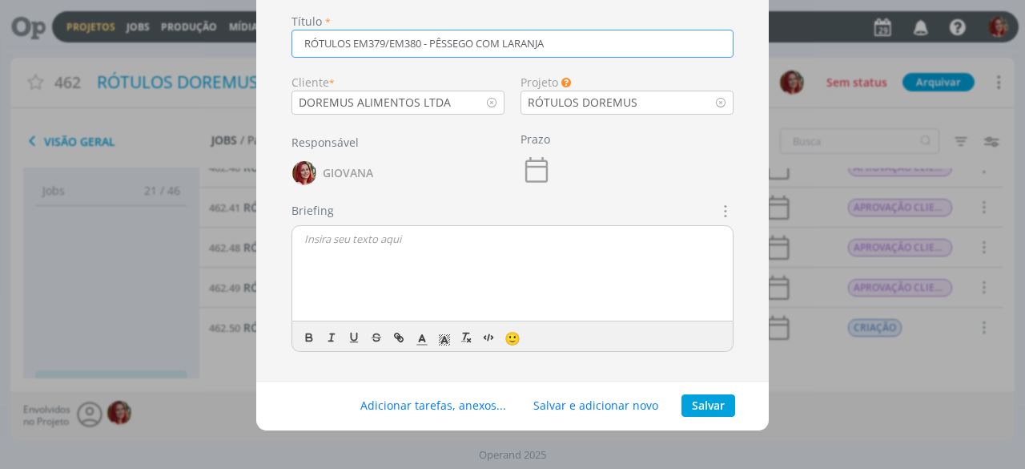
type input "RÓTULOS EM379/EM380 - PÊSSEGO COM LARANJA"
click at [700, 401] on button "Salvar" at bounding box center [709, 405] width 54 height 22
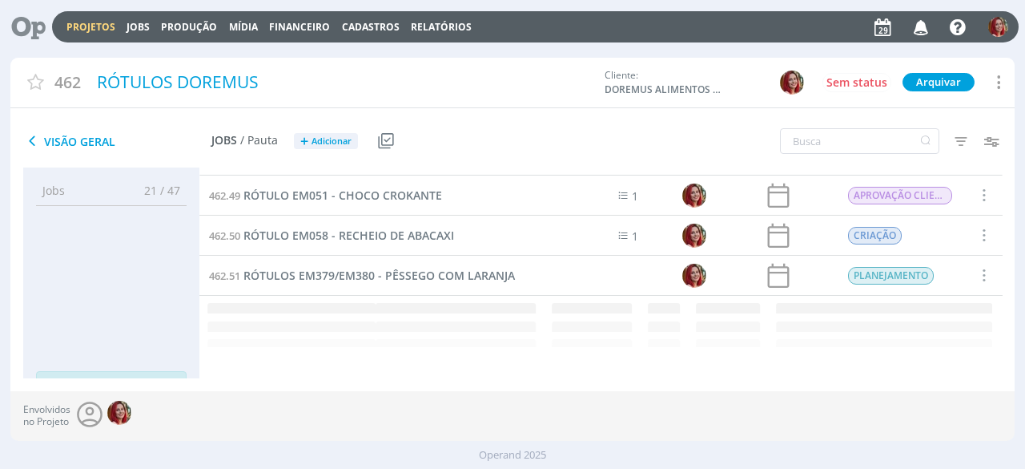
scroll to position [862, 0]
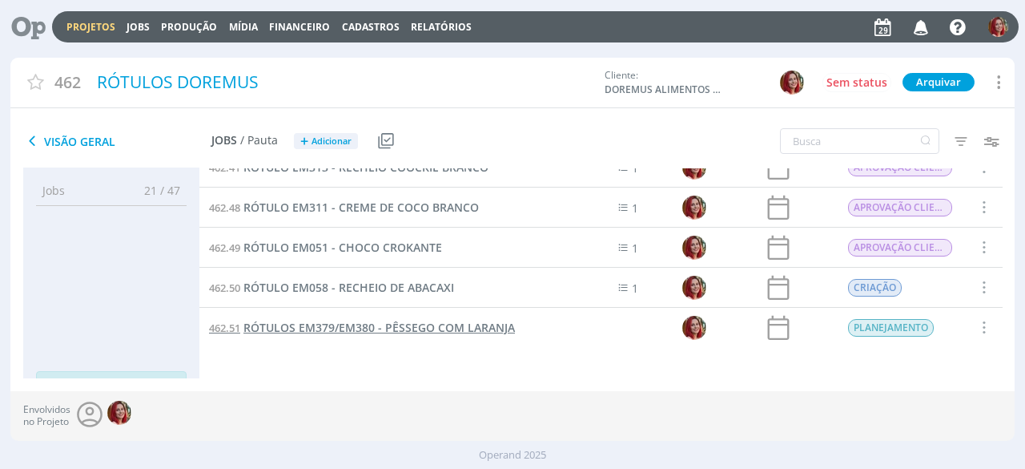
click at [341, 328] on span "RÓTULOS EM379/EM380 - PÊSSEGO COM LARANJA" at bounding box center [380, 327] width 272 height 15
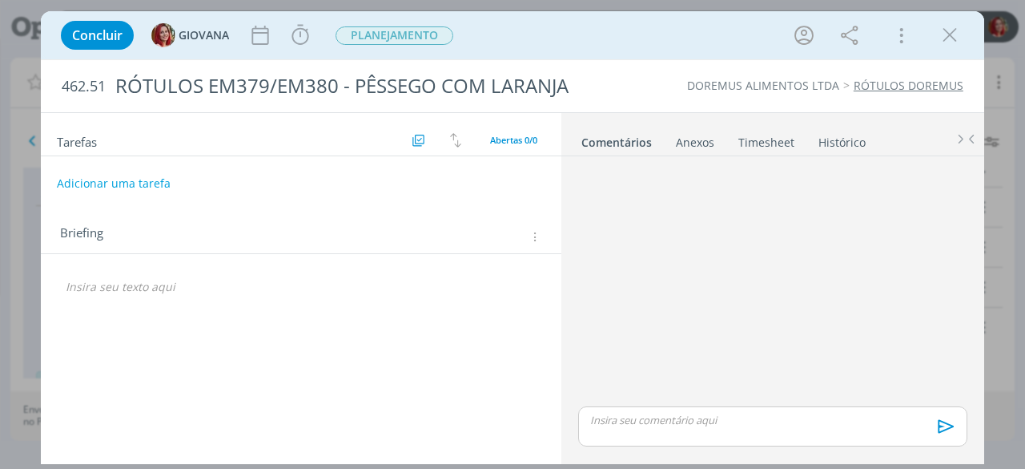
click at [167, 281] on p "dialog" at bounding box center [301, 287] width 471 height 16
drag, startPoint x: 184, startPoint y: 290, endPoint x: 66, endPoint y: 281, distance: 118.9
click at [66, 281] on p "CRIAÇÃO - [DATE]" at bounding box center [300, 288] width 469 height 16
click at [207, 353] on icon "dialog" at bounding box center [206, 351] width 14 height 14
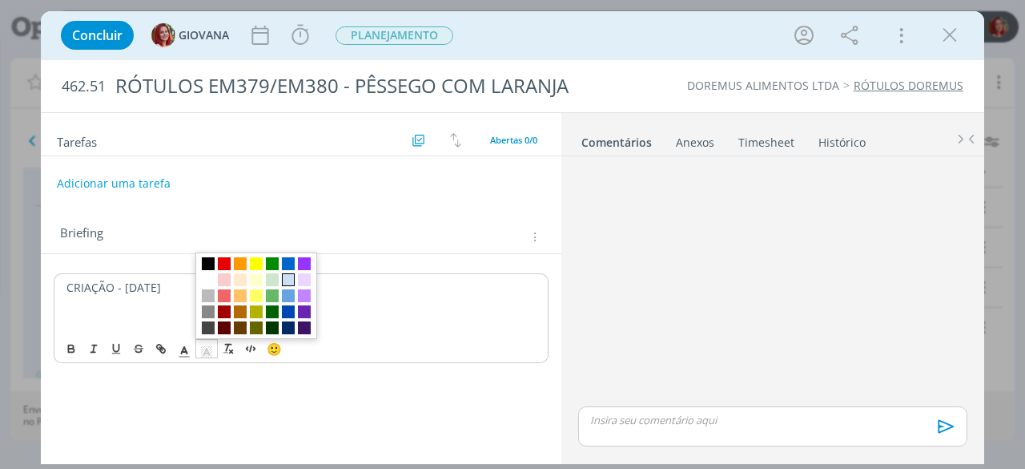
click at [282, 276] on span "dialog" at bounding box center [256, 295] width 122 height 87
click at [284, 277] on span "dialog" at bounding box center [288, 279] width 13 height 13
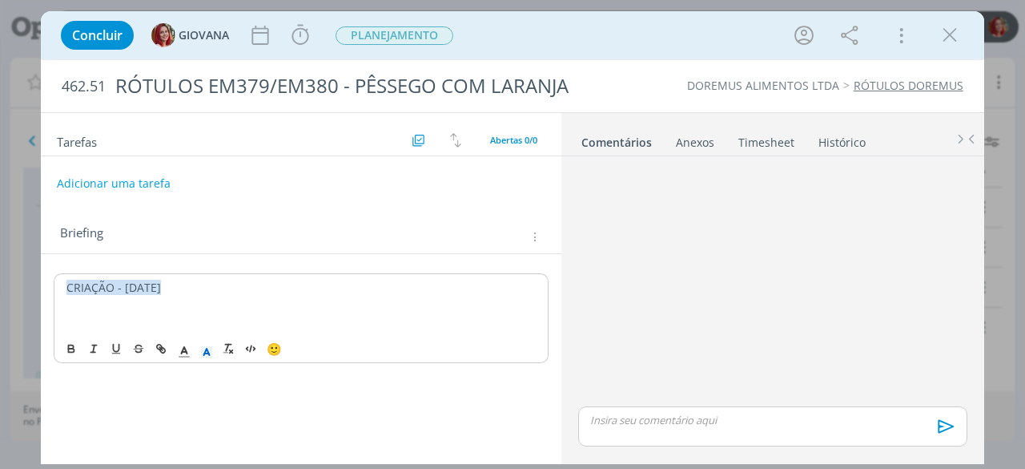
click at [117, 328] on div "CRIAÇÃO - [DATE]" at bounding box center [301, 303] width 495 height 60
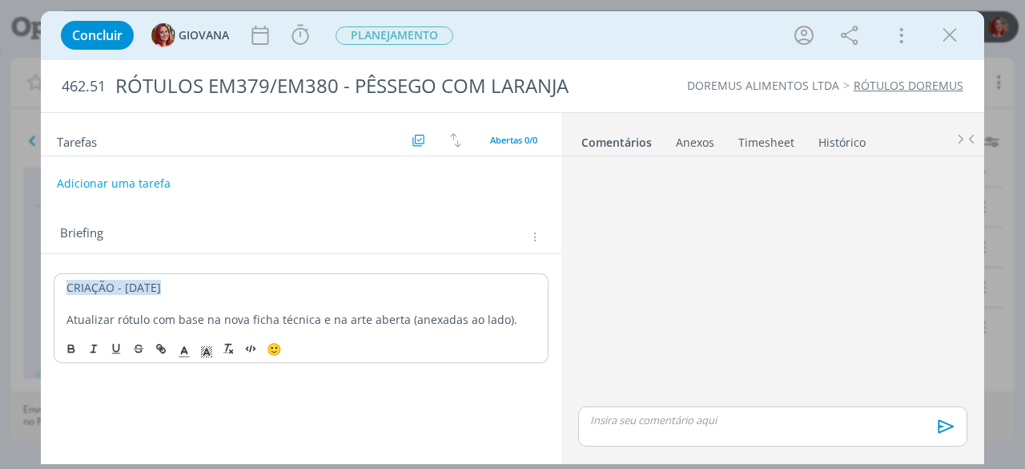
click at [697, 140] on div "Anexos 0" at bounding box center [695, 143] width 38 height 16
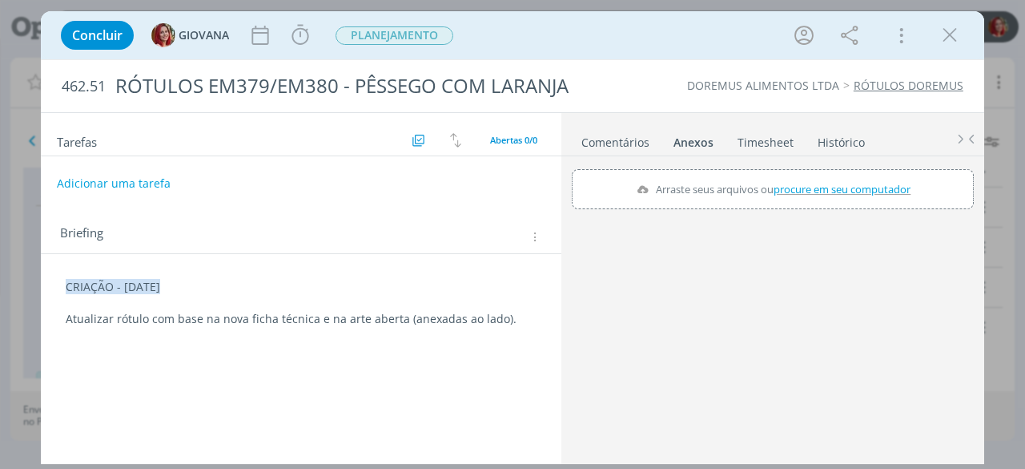
click at [818, 185] on span "procure em seu computador" at bounding box center [842, 189] width 137 height 14
click at [818, 174] on input "Arraste seus arquivos ou procure em seu computador" at bounding box center [773, 171] width 402 height 5
type input "C:\fakepath\EM379 - PÊSSEGO E LARANJA 2 [URL]"
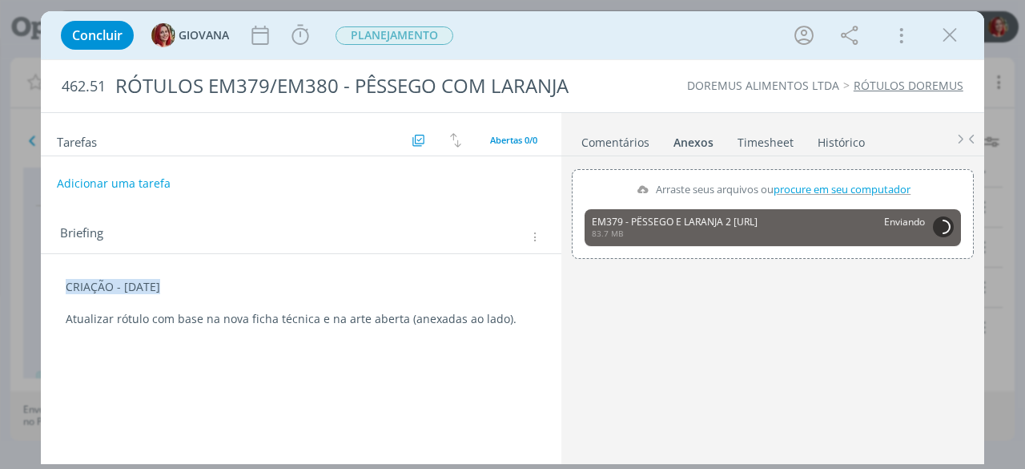
click at [792, 184] on span "procure em seu computador" at bounding box center [842, 189] width 137 height 14
click at [792, 174] on input "Arraste seus arquivos ou procure em seu computador" at bounding box center [773, 171] width 402 height 5
type input "C:\fakepath\EM379 E EM380-PÊSSEGO E LARANJA.doc"
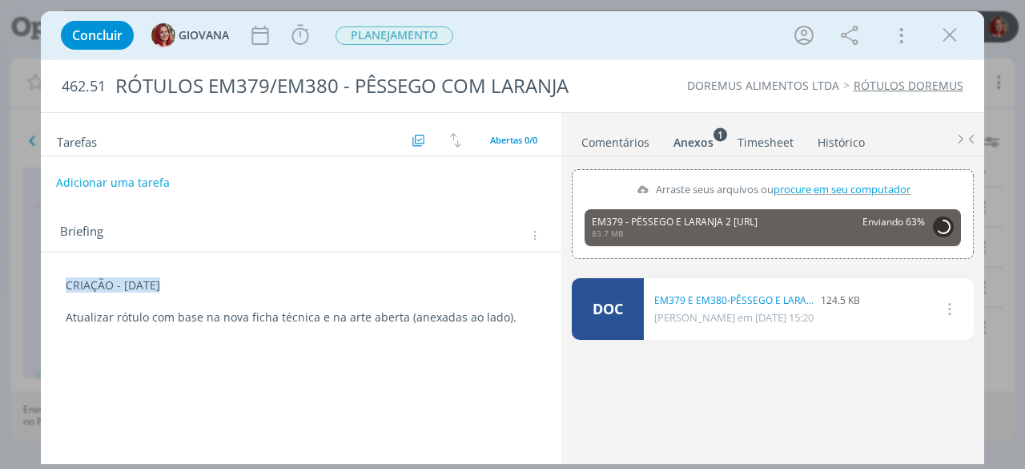
click at [149, 183] on button "Adicionar uma tarefa" at bounding box center [113, 182] width 114 height 27
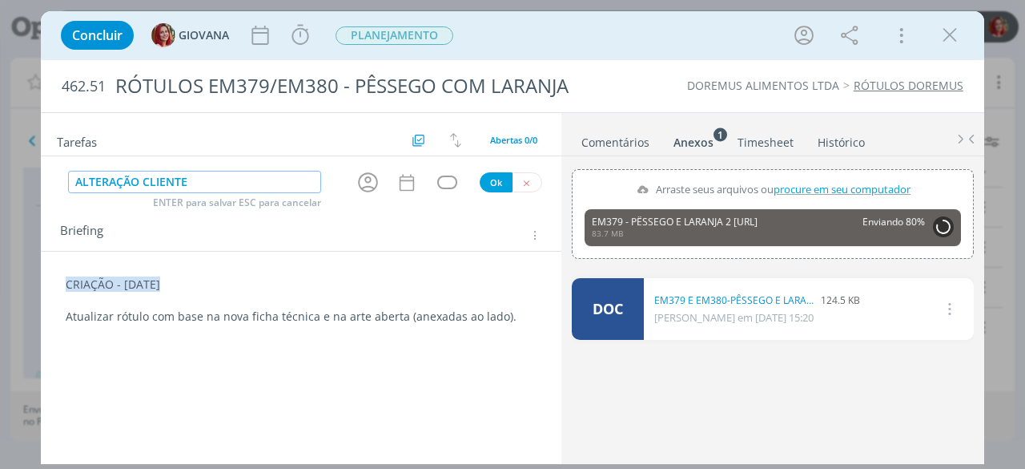
type input "ALTERAÇÃO CLIENTE"
click at [490, 183] on button "Ok" at bounding box center [496, 182] width 33 height 20
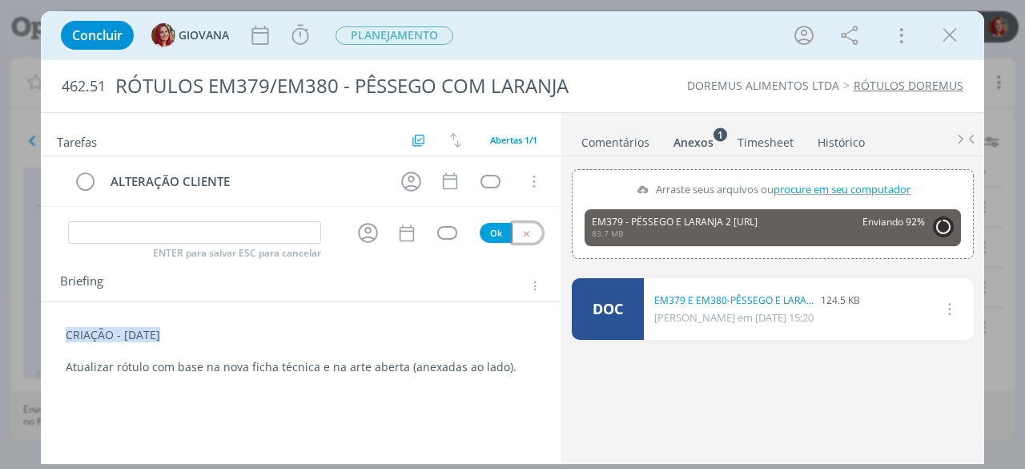
click at [532, 234] on button "dialog" at bounding box center [528, 233] width 30 height 20
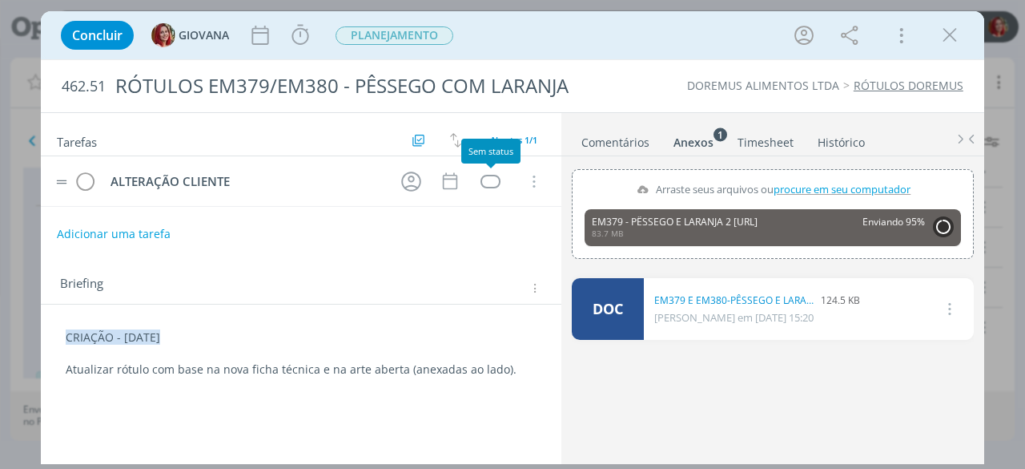
click at [469, 174] on tr "ALTERAÇÃO CLIENTE Cancelar" at bounding box center [301, 181] width 521 height 50
click at [494, 180] on div "dialog" at bounding box center [491, 182] width 20 height 14
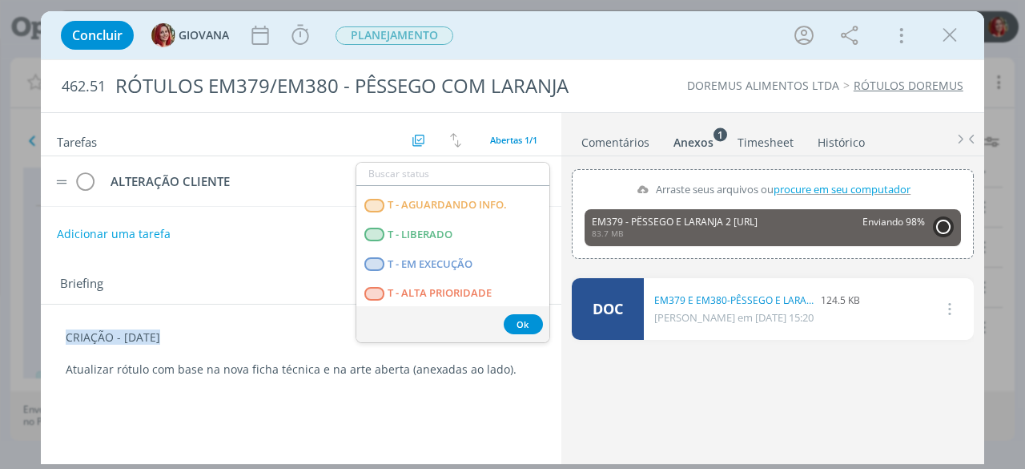
scroll to position [409, 0]
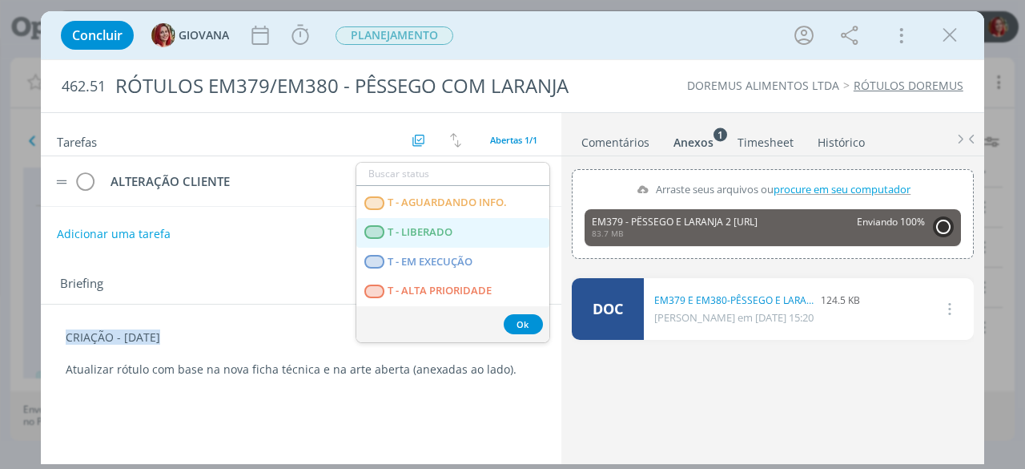
click at [486, 219] on LIBERADO "T - LIBERADO" at bounding box center [453, 233] width 193 height 30
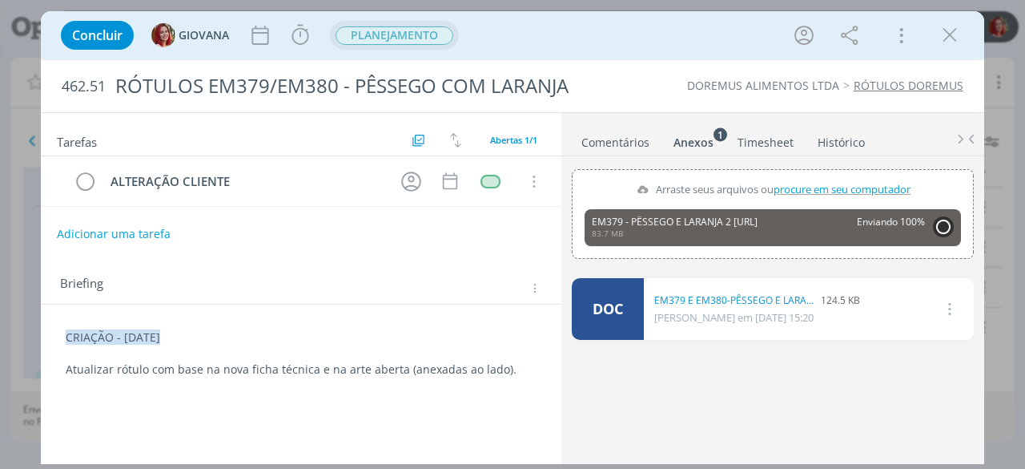
click at [442, 26] on button "PLANEJAMENTO" at bounding box center [394, 36] width 119 height 20
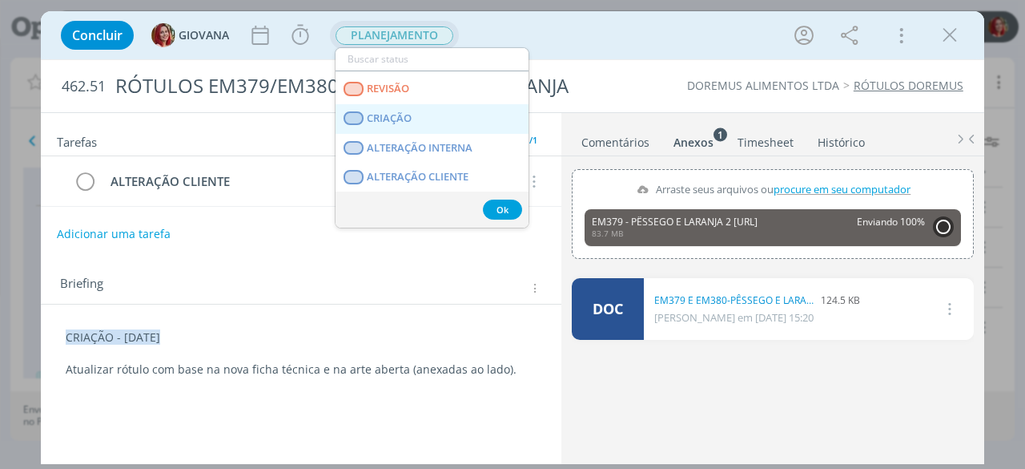
scroll to position [80, 0]
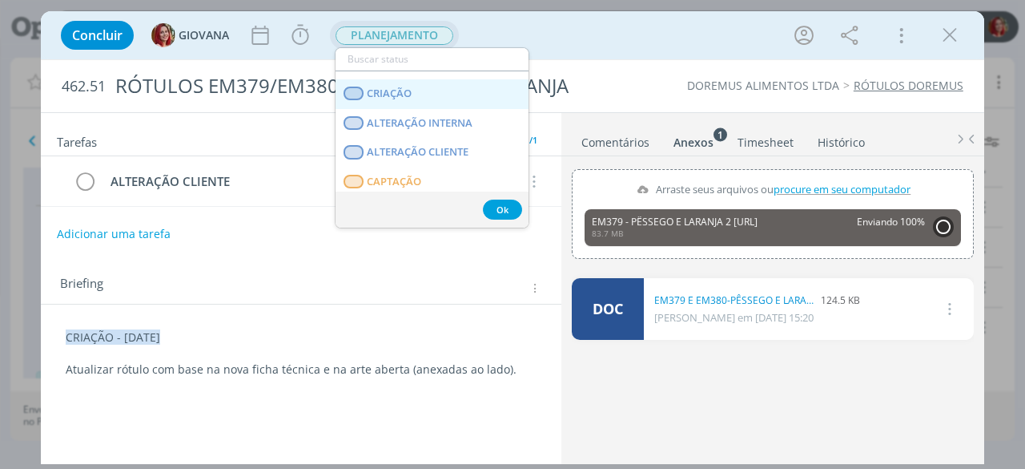
click at [447, 98] on link "CRIAÇÃO" at bounding box center [432, 94] width 193 height 30
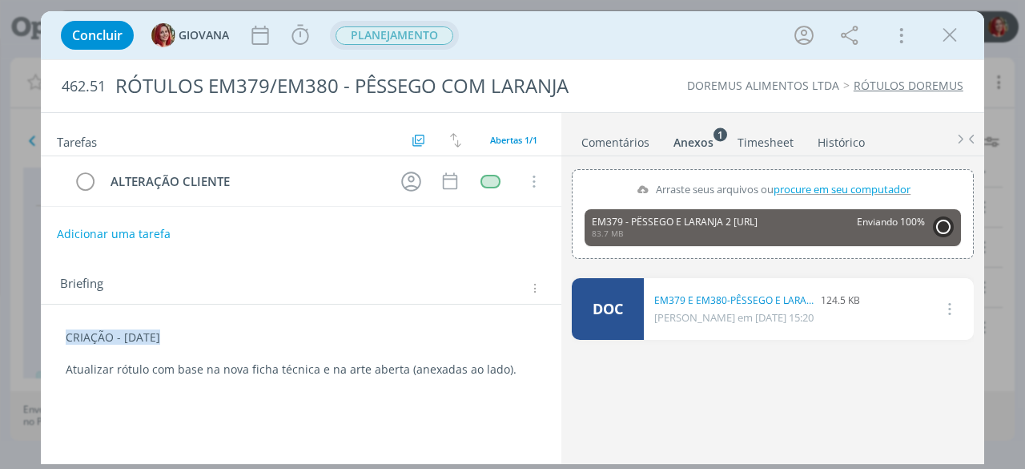
click at [409, 32] on span "PLANEJAMENTO" at bounding box center [395, 35] width 118 height 18
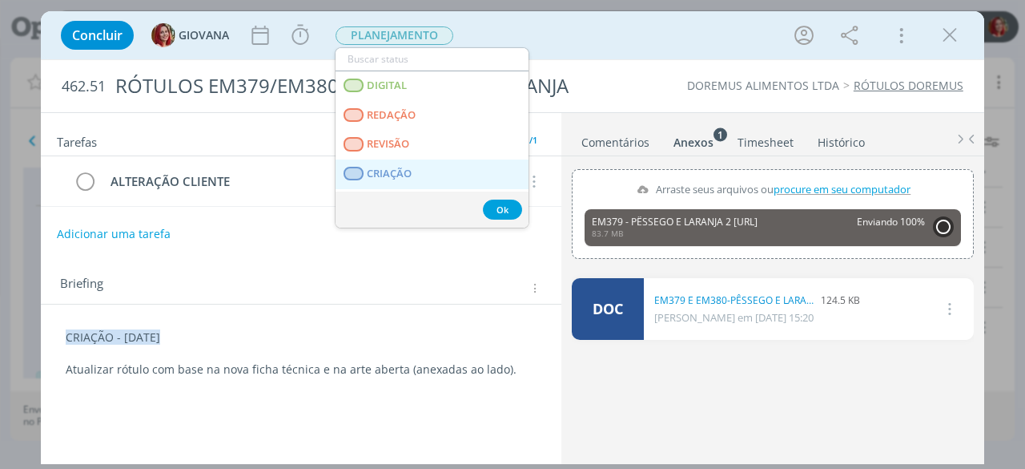
click at [408, 170] on span "CRIAÇÃO" at bounding box center [390, 173] width 45 height 13
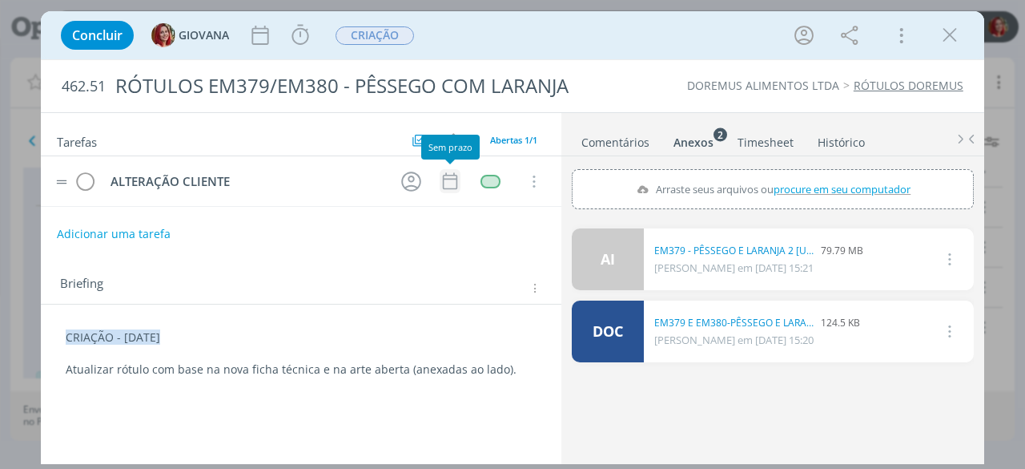
click at [453, 184] on icon "dialog" at bounding box center [450, 181] width 21 height 21
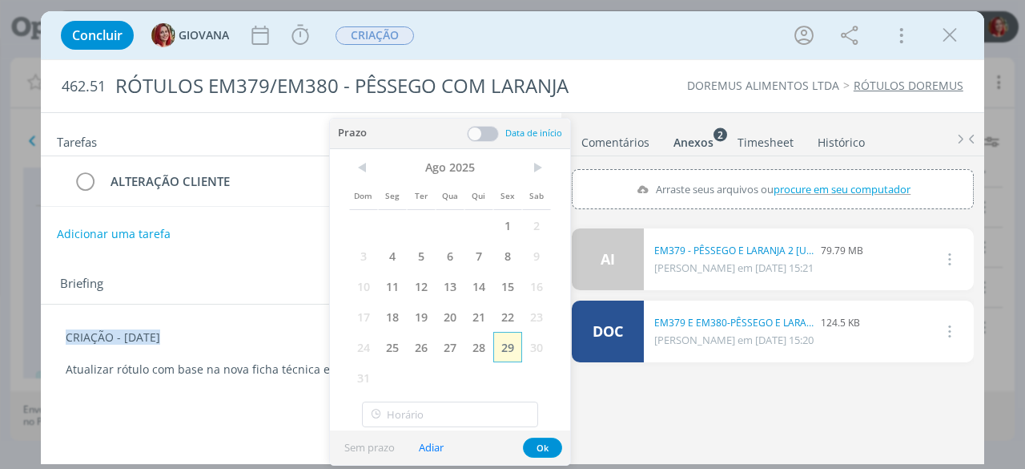
click at [510, 357] on span "29" at bounding box center [508, 347] width 29 height 30
drag, startPoint x: 542, startPoint y: 448, endPoint x: 485, endPoint y: 376, distance: 92.3
click at [542, 447] on button "Ok" at bounding box center [542, 447] width 39 height 20
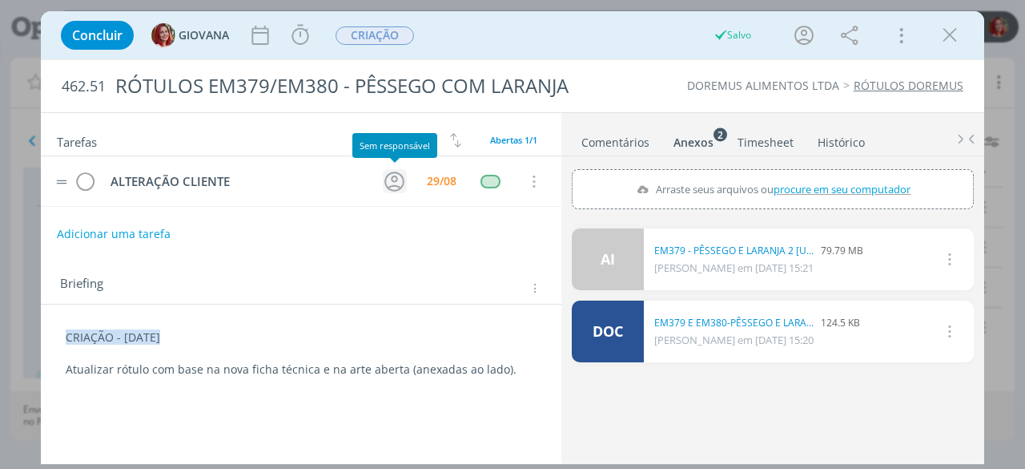
click at [397, 181] on icon "dialog" at bounding box center [394, 181] width 25 height 25
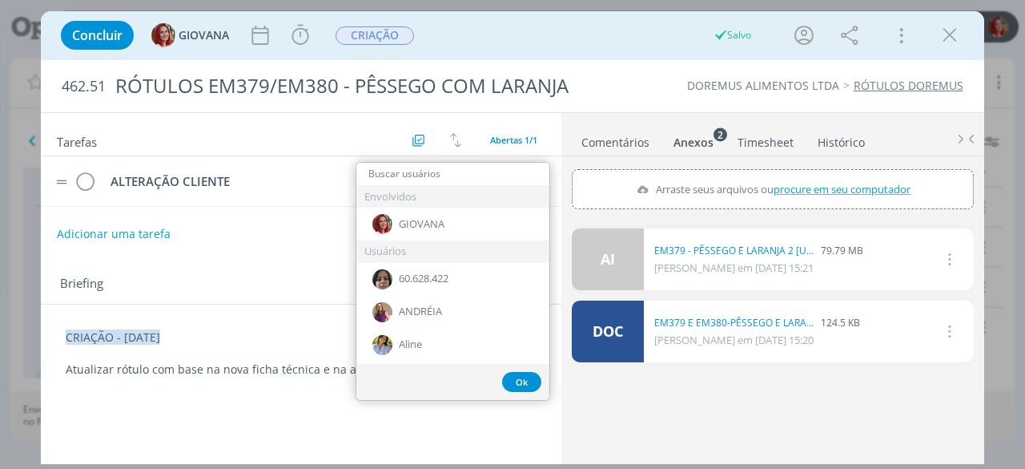
click at [445, 179] on input "dialog" at bounding box center [453, 174] width 193 height 22
type input "L"
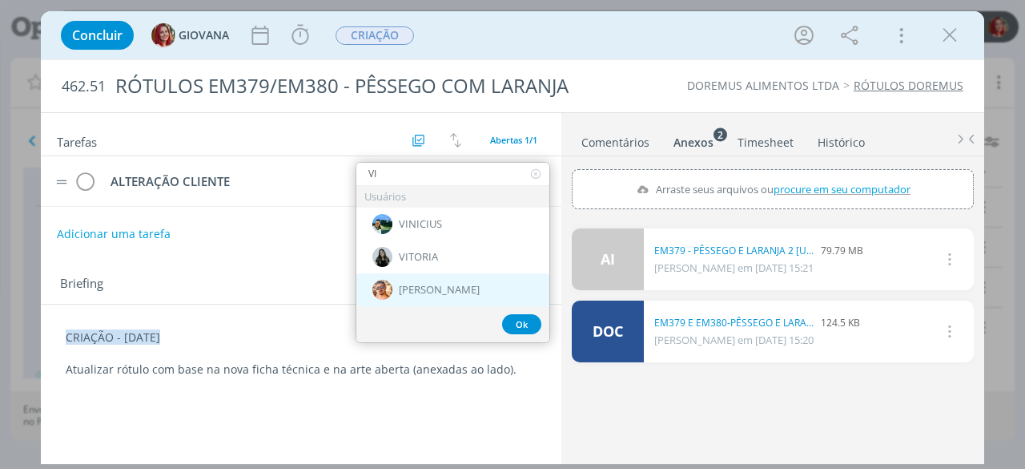
type input "VI"
click at [455, 284] on div "[PERSON_NAME]" at bounding box center [453, 289] width 193 height 33
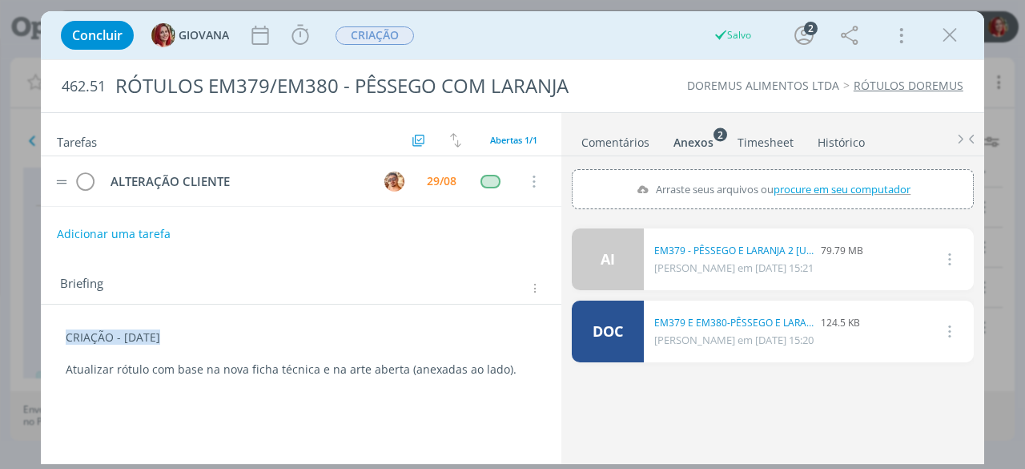
click at [417, 261] on div "Briefing Briefings Predefinidos Versões do Briefing Ver Briefing do Projeto" at bounding box center [301, 282] width 521 height 43
click at [950, 37] on icon "dialog" at bounding box center [950, 35] width 24 height 24
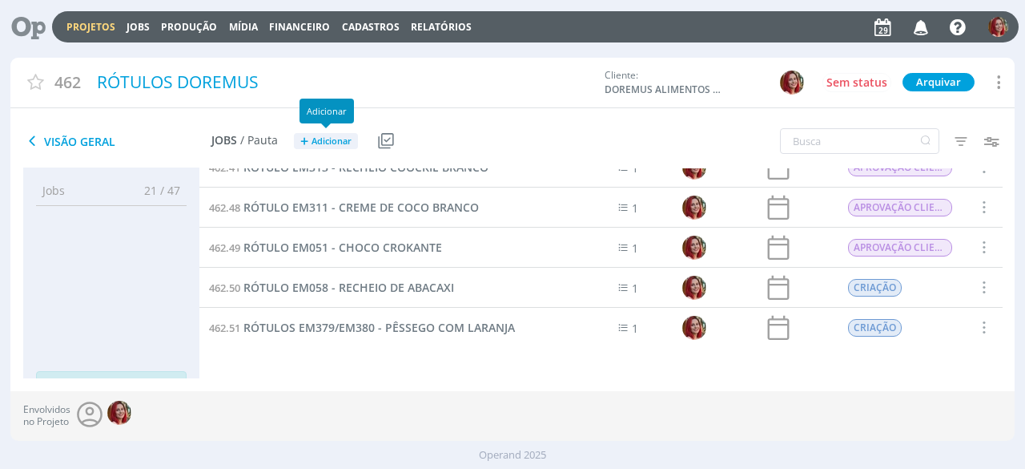
click at [330, 147] on button "+ Adicionar" at bounding box center [326, 141] width 64 height 17
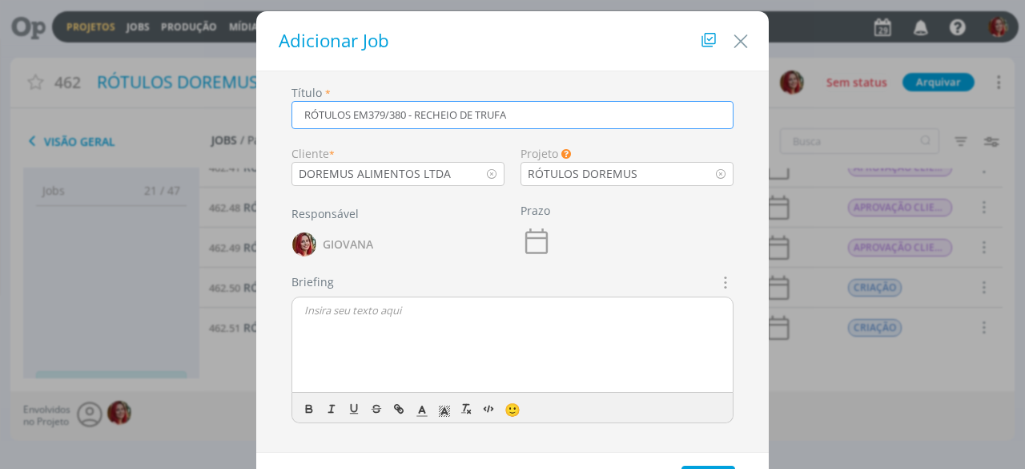
drag, startPoint x: 366, startPoint y: 114, endPoint x: 407, endPoint y: 111, distance: 41.0
click at [407, 111] on input "RÓTULOS EM379/380 - RECHEIO DE TRUFA" at bounding box center [513, 115] width 442 height 28
click at [437, 113] on input "RÓTULOS EM236/237 - RECHEIO DE TRUFA" at bounding box center [513, 115] width 442 height 28
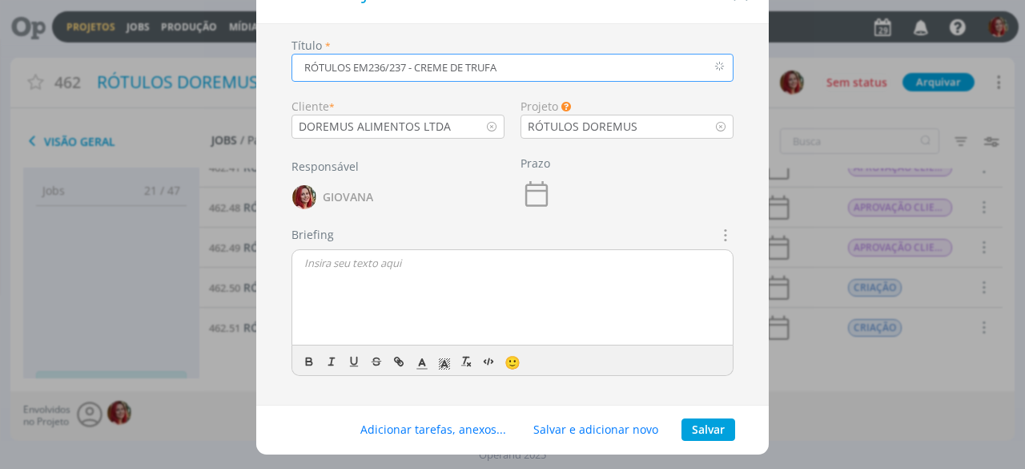
scroll to position [71, 0]
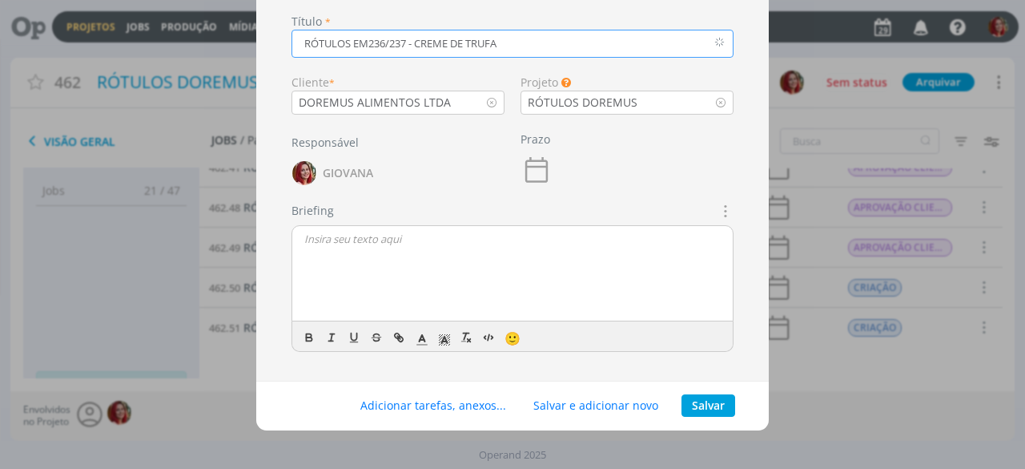
type input "RÓTULOS EM236/237 - CREME DE TRUFA"
click at [707, 400] on button "Salvar" at bounding box center [709, 405] width 54 height 22
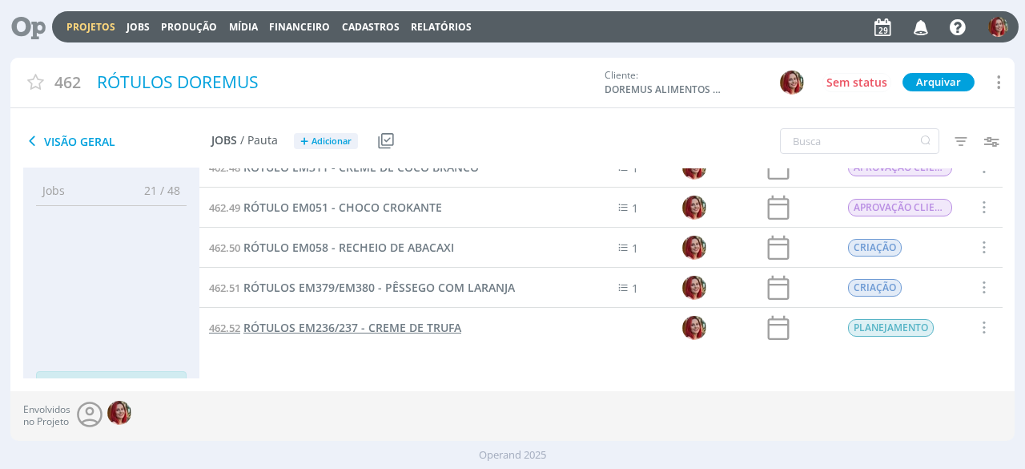
scroll to position [61, 0]
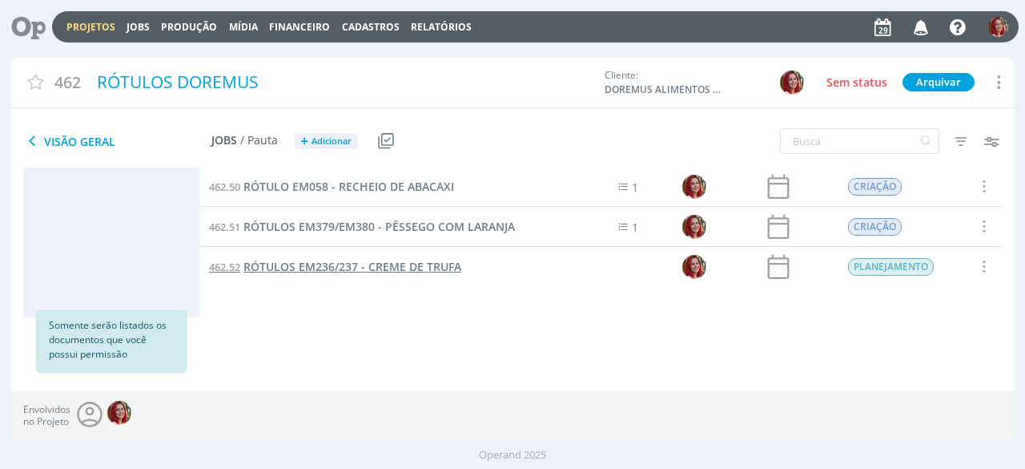
click at [442, 265] on span "RÓTULOS EM236/237 - CREME DE TRUFA" at bounding box center [353, 266] width 218 height 15
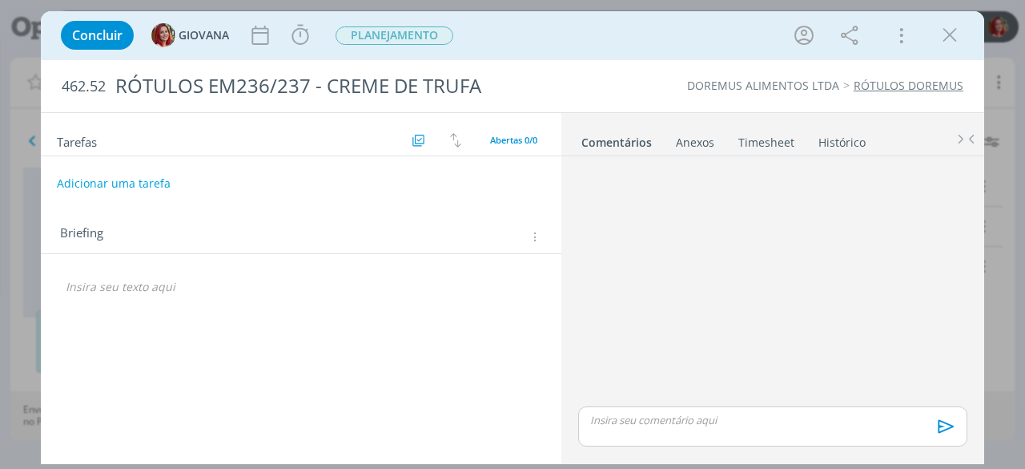
click at [191, 283] on p "dialog" at bounding box center [301, 287] width 471 height 16
drag, startPoint x: 191, startPoint y: 283, endPoint x: 42, endPoint y: 284, distance: 148.2
click at [42, 284] on div "CRIAÇÃO - [DATE] 🙂" at bounding box center [301, 296] width 521 height 84
click at [210, 323] on span "dialog" at bounding box center [206, 317] width 22 height 19
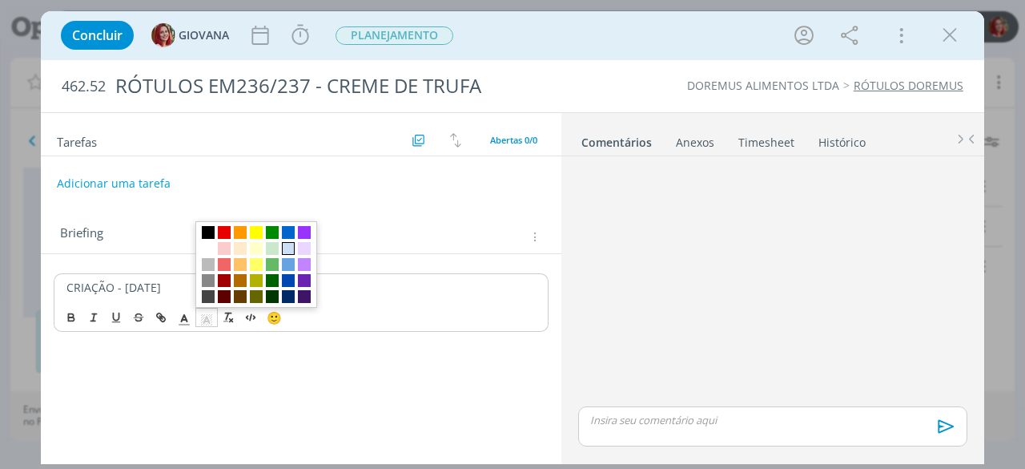
click at [286, 248] on span "dialog" at bounding box center [288, 248] width 13 height 13
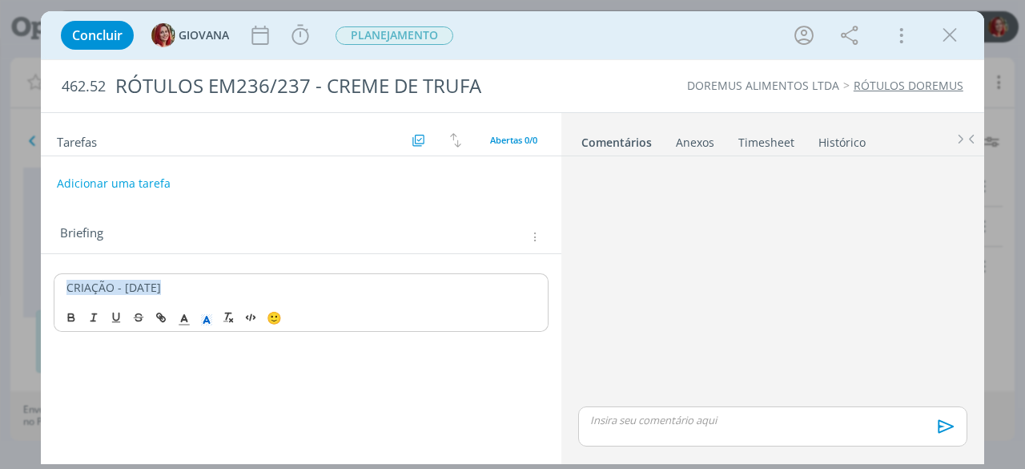
click at [247, 282] on p "CRIAÇÃO - [DATE]" at bounding box center [300, 288] width 469 height 16
click at [203, 347] on icon "dialog" at bounding box center [206, 351] width 14 height 14
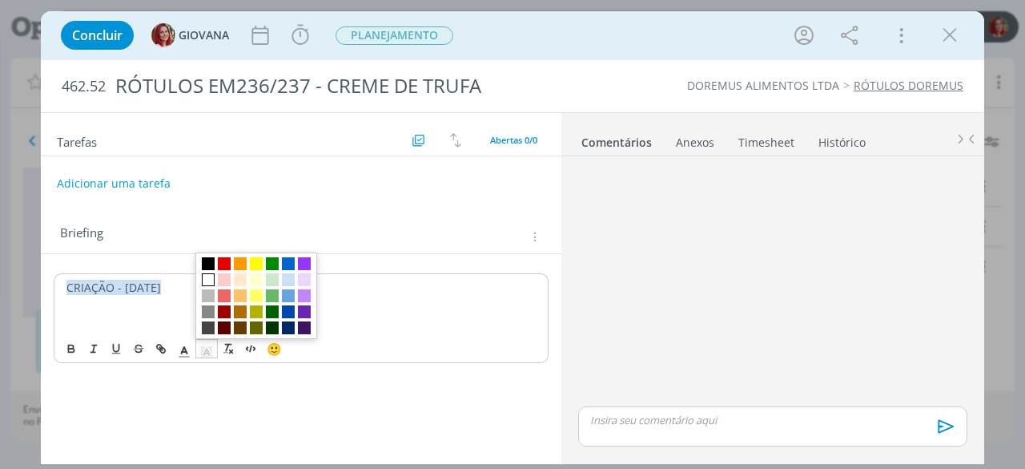
click at [207, 273] on span "dialog" at bounding box center [208, 279] width 13 height 13
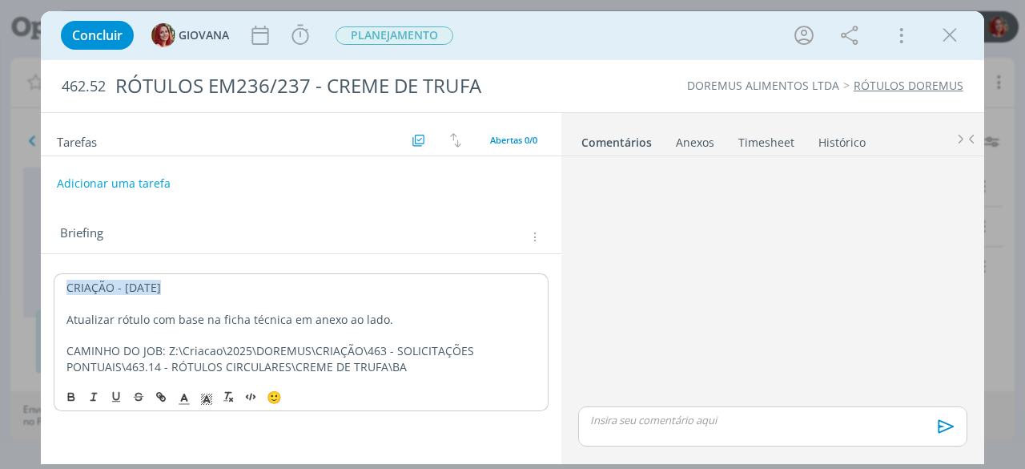
click at [107, 336] on p "dialog" at bounding box center [300, 335] width 469 height 16
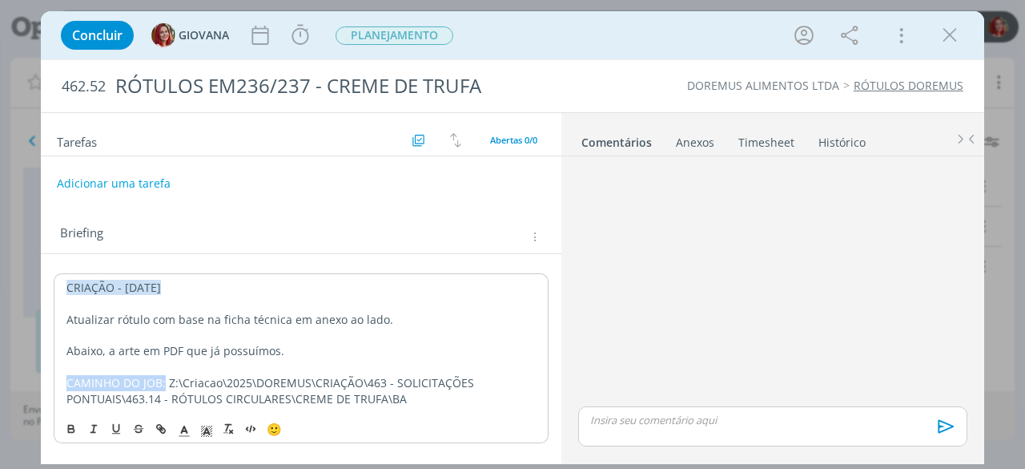
drag, startPoint x: 162, startPoint y: 377, endPoint x: 62, endPoint y: 377, distance: 100.1
click at [62, 377] on div "CRIAÇÃO - [DATE] Atualizar rótulo com base na ficha técnica em anexo ao lado. A…" at bounding box center [301, 342] width 495 height 139
click at [74, 419] on button "dialog" at bounding box center [72, 428] width 22 height 19
drag, startPoint x: 115, startPoint y: 346, endPoint x: 279, endPoint y: 344, distance: 163.4
click at [279, 344] on p "Abaixo, a arte em PDF que já possuímos." at bounding box center [300, 351] width 469 height 16
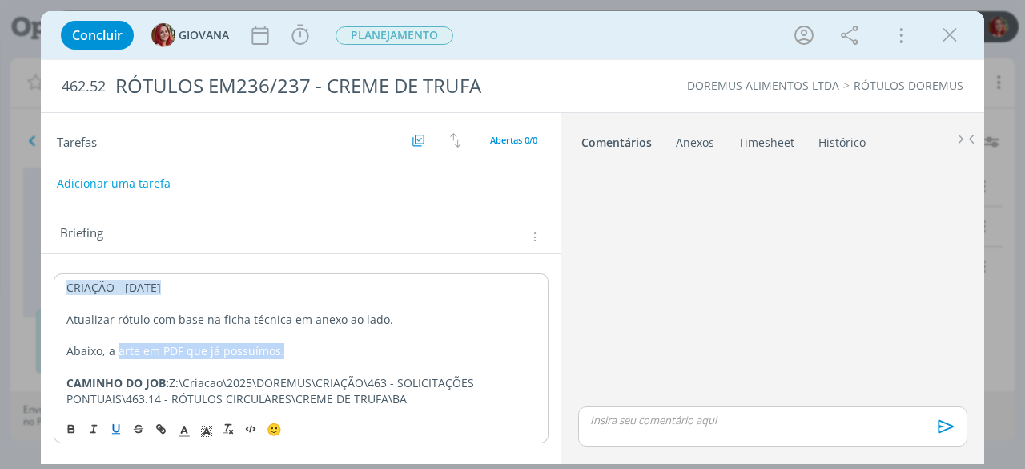
click at [119, 429] on icon "dialog" at bounding box center [116, 428] width 13 height 13
click at [426, 393] on p "CAMINHO DO JOB: Z:\Criacao\2025\DOREMUS\CRIAÇÃO\463 - SOLICITAÇÕES PONTUAIS\463…" at bounding box center [300, 391] width 469 height 32
click at [703, 137] on div "Anexos 0" at bounding box center [695, 143] width 38 height 16
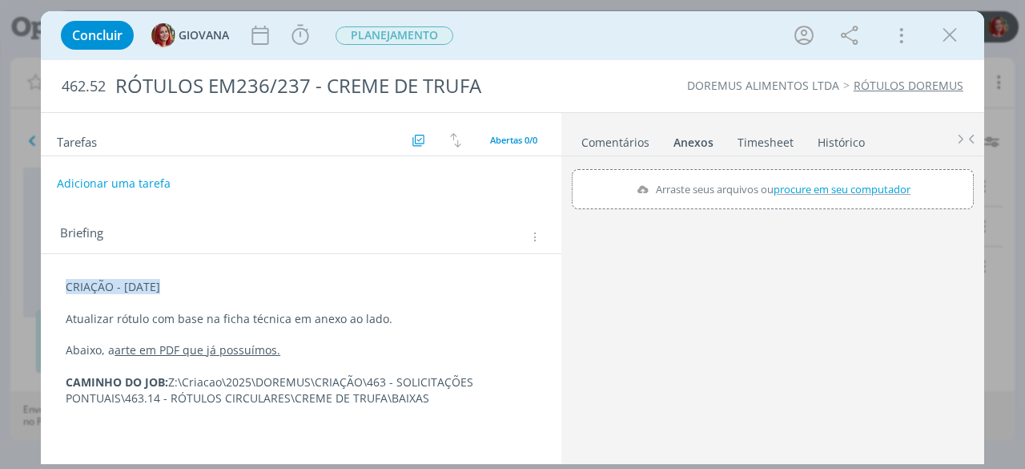
click at [818, 183] on span "procure em seu computador" at bounding box center [842, 189] width 137 height 14
click at [818, 174] on input "Arraste seus arquivos ou procure em seu computador" at bounding box center [773, 171] width 402 height 5
type input "C:\fakepath\EM236 E EM237 - CREME DE TRUFA.doc"
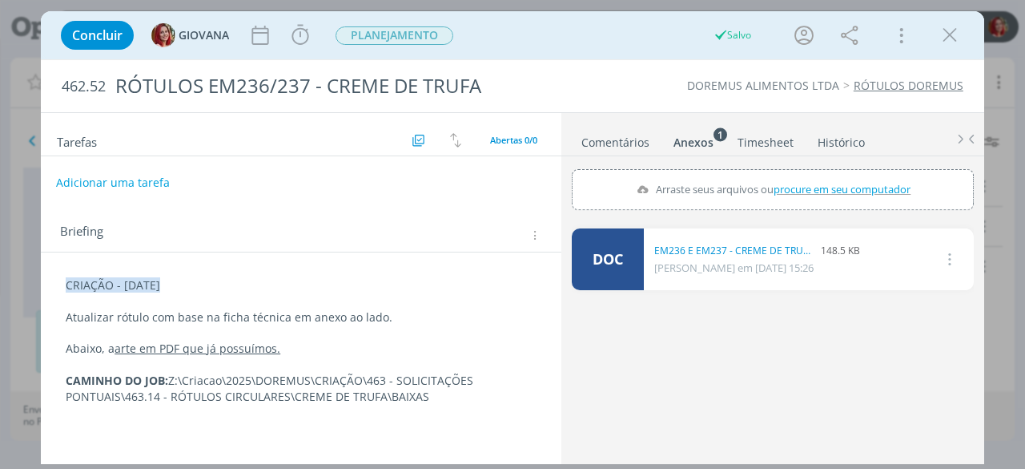
click at [143, 190] on button "Adicionar uma tarefa" at bounding box center [113, 182] width 114 height 27
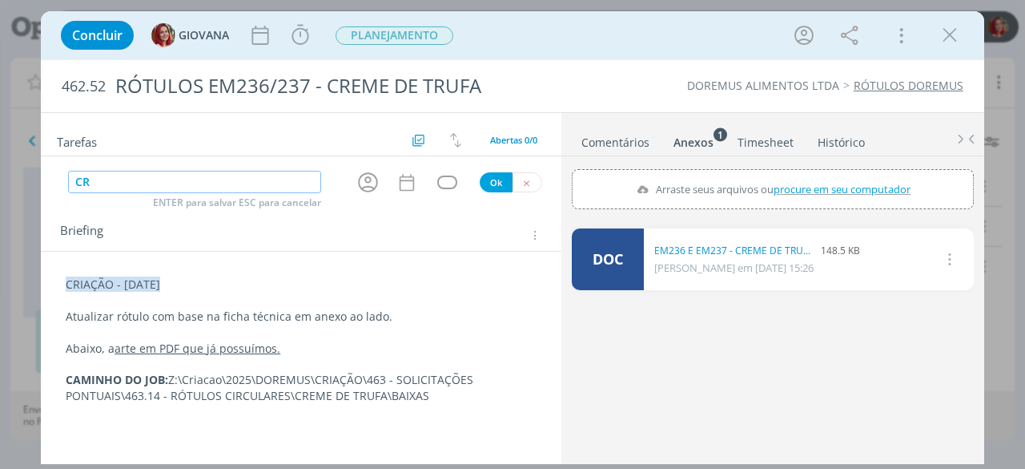
type input "C"
type input "ALTERAÇÃO CLIENTE"
click at [498, 178] on button "Ok" at bounding box center [496, 182] width 33 height 20
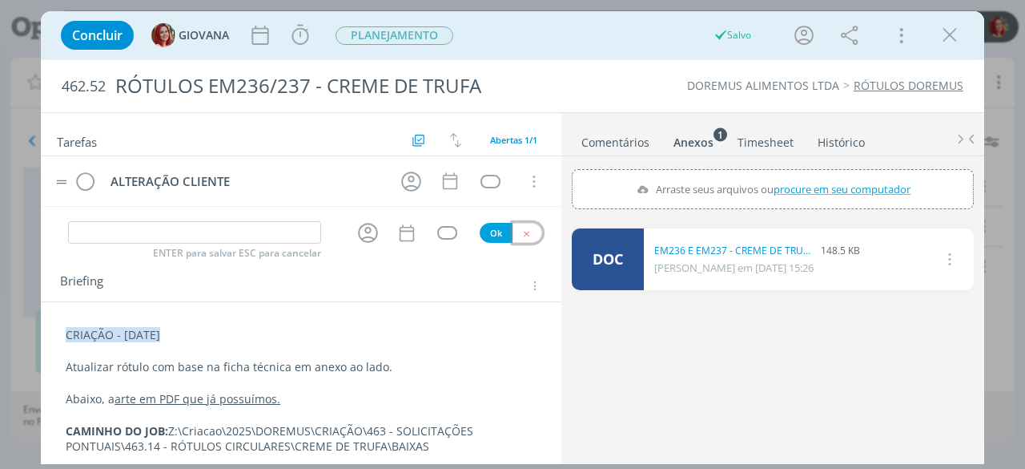
drag, startPoint x: 528, startPoint y: 231, endPoint x: 513, endPoint y: 199, distance: 35.5
click at [527, 230] on button "dialog" at bounding box center [528, 233] width 30 height 20
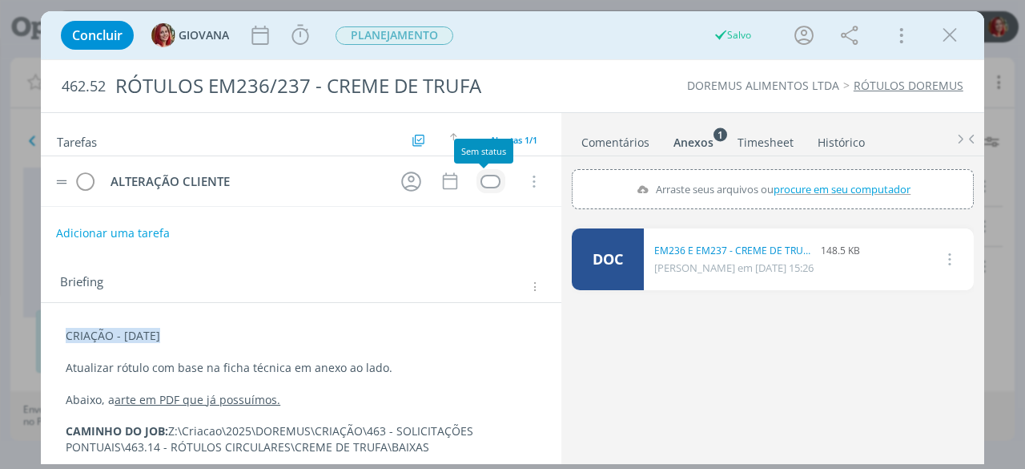
click at [481, 179] on div "dialog" at bounding box center [491, 182] width 20 height 14
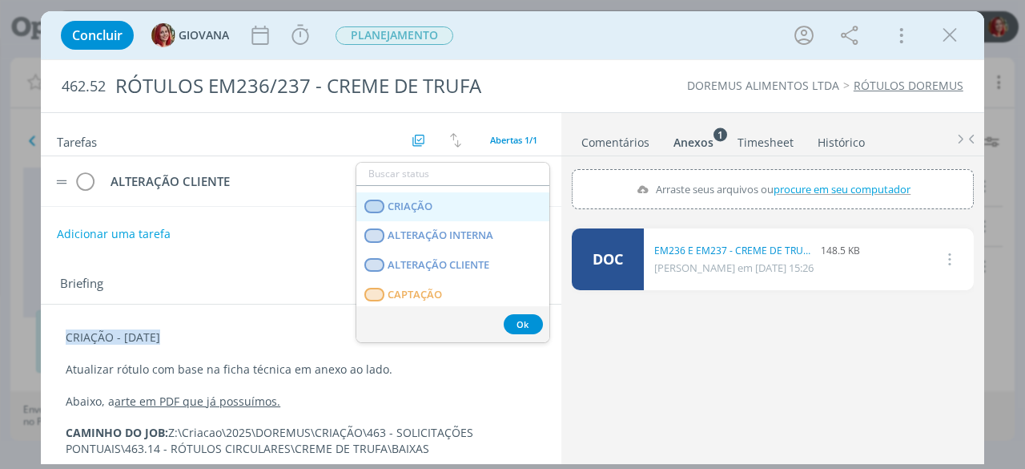
scroll to position [88, 0]
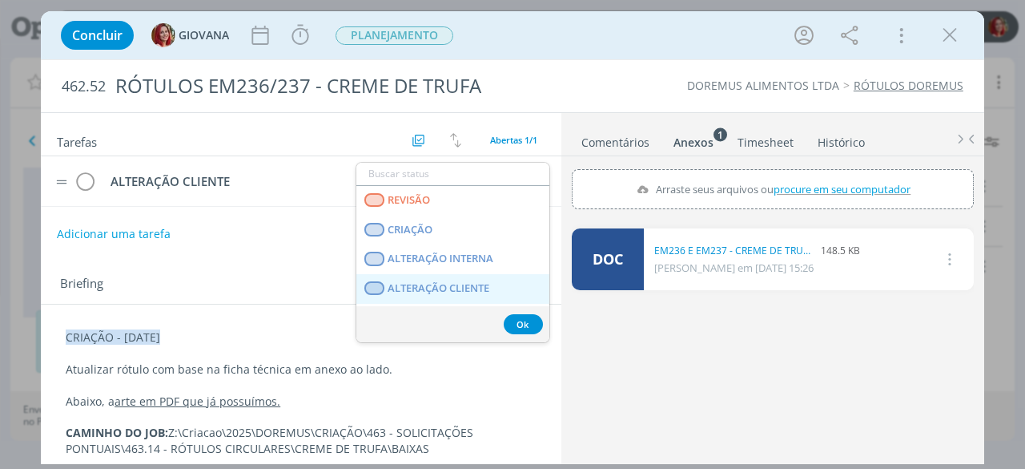
click at [460, 282] on span "ALTERAÇÃO CLIENTE" at bounding box center [440, 288] width 102 height 13
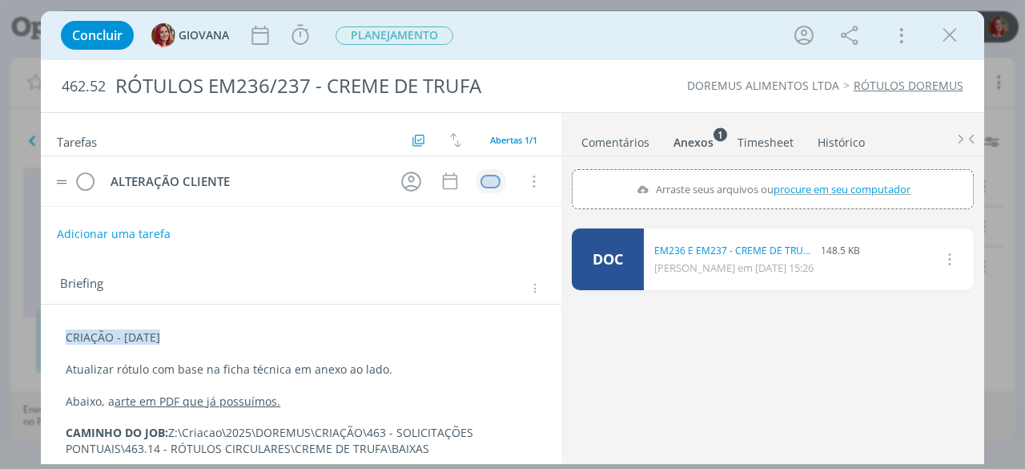
click at [484, 180] on div "dialog" at bounding box center [491, 182] width 20 height 14
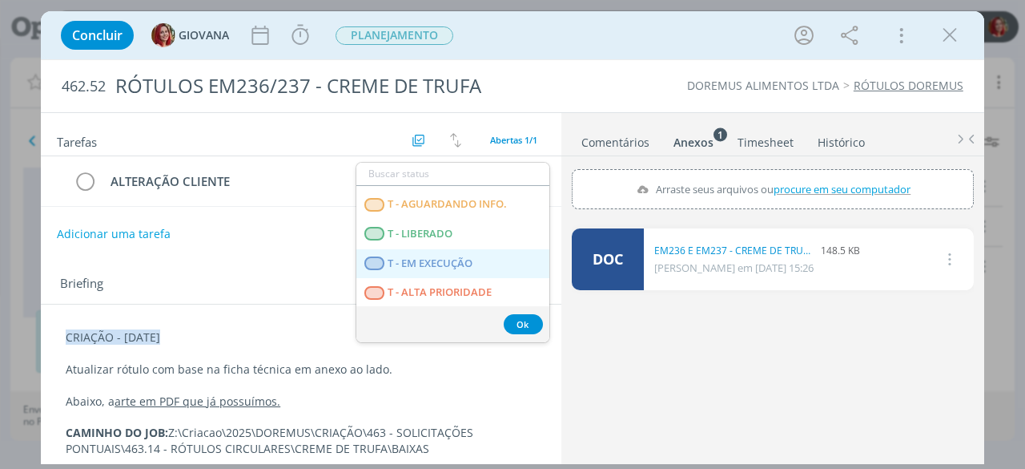
scroll to position [409, 0]
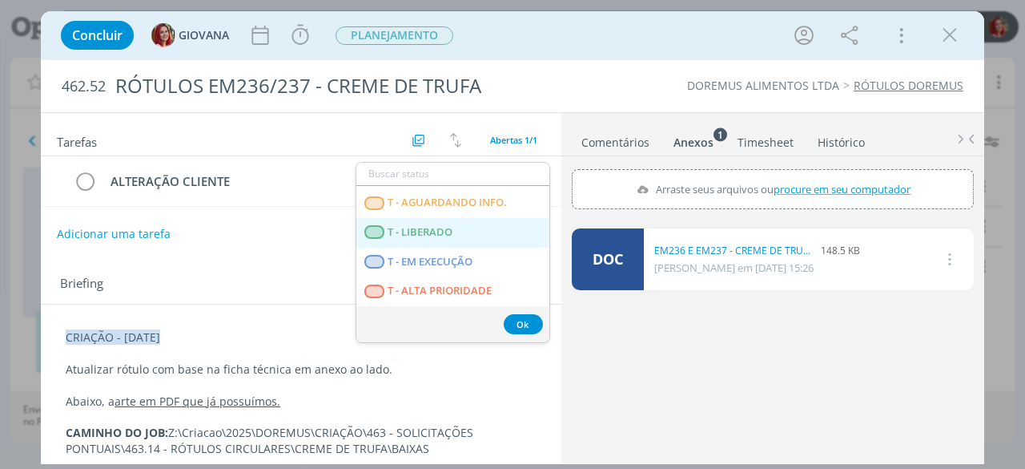
click at [457, 228] on LIBERADO "T - LIBERADO" at bounding box center [453, 233] width 193 height 30
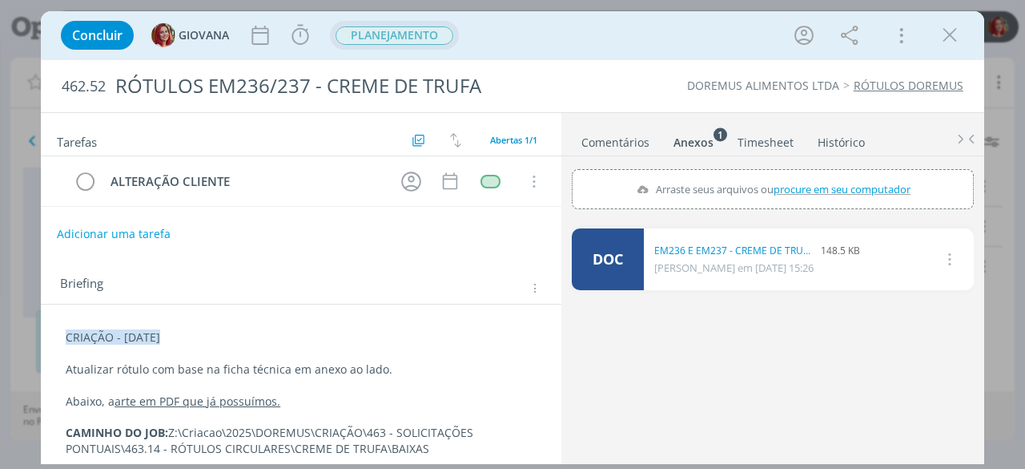
click at [437, 36] on span "PLANEJAMENTO" at bounding box center [395, 35] width 118 height 18
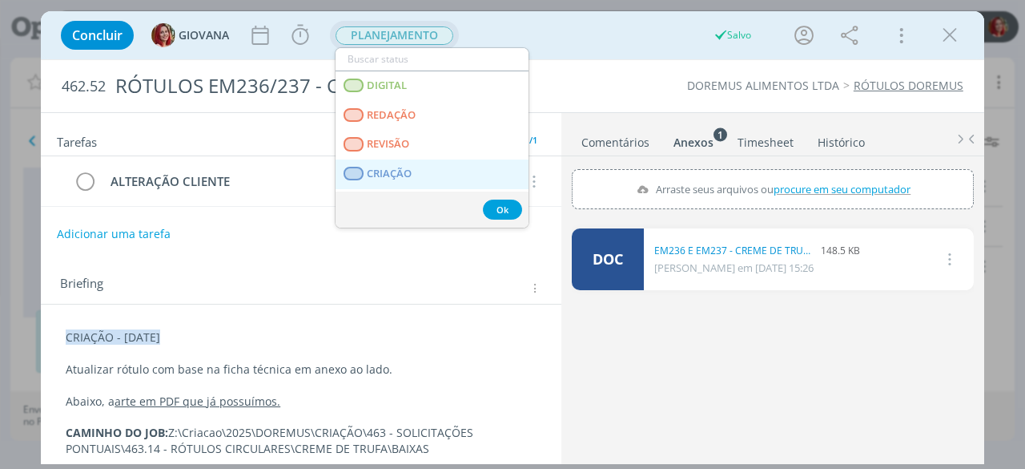
click at [460, 165] on link "CRIAÇÃO" at bounding box center [432, 174] width 193 height 30
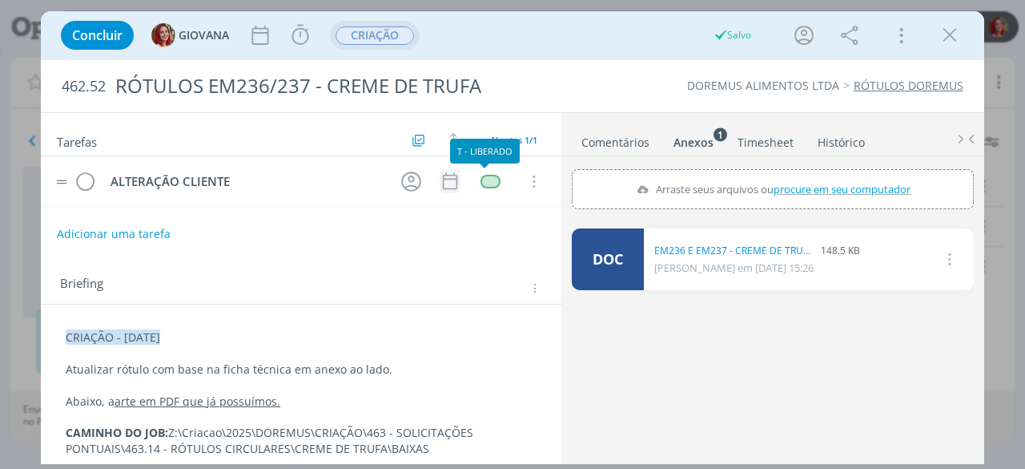
click at [442, 175] on icon "dialog" at bounding box center [450, 181] width 21 height 21
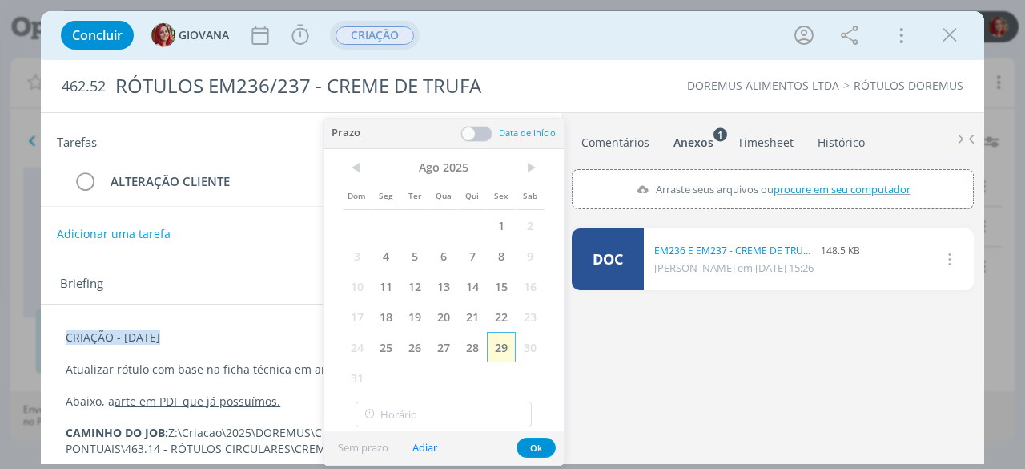
click at [505, 355] on span "29" at bounding box center [501, 347] width 29 height 30
click at [542, 443] on button "Ok" at bounding box center [536, 447] width 39 height 20
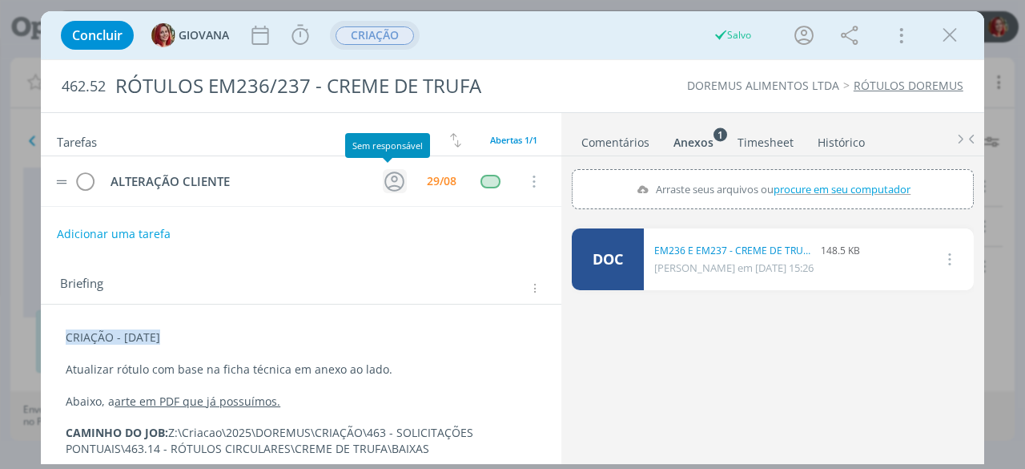
click at [382, 171] on icon "dialog" at bounding box center [394, 181] width 25 height 25
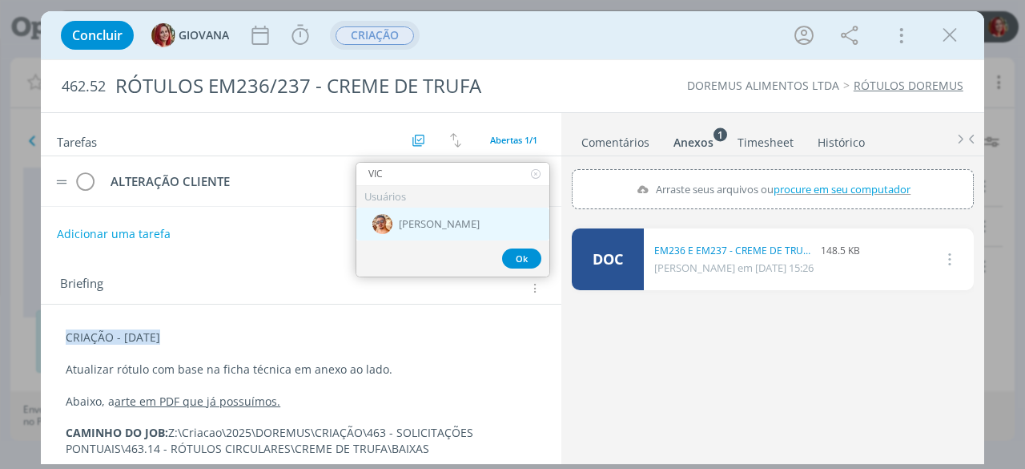
type input "VIC"
click at [488, 217] on div "[PERSON_NAME]" at bounding box center [453, 223] width 193 height 33
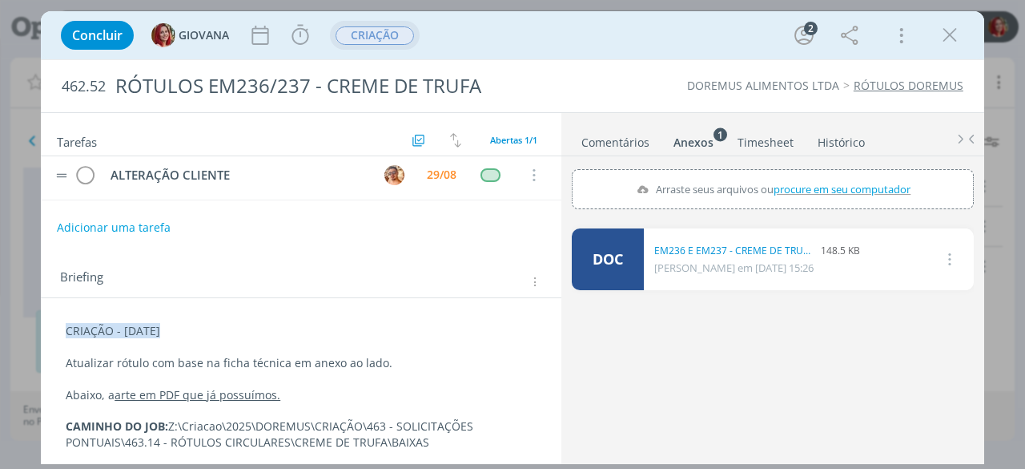
scroll to position [9, 0]
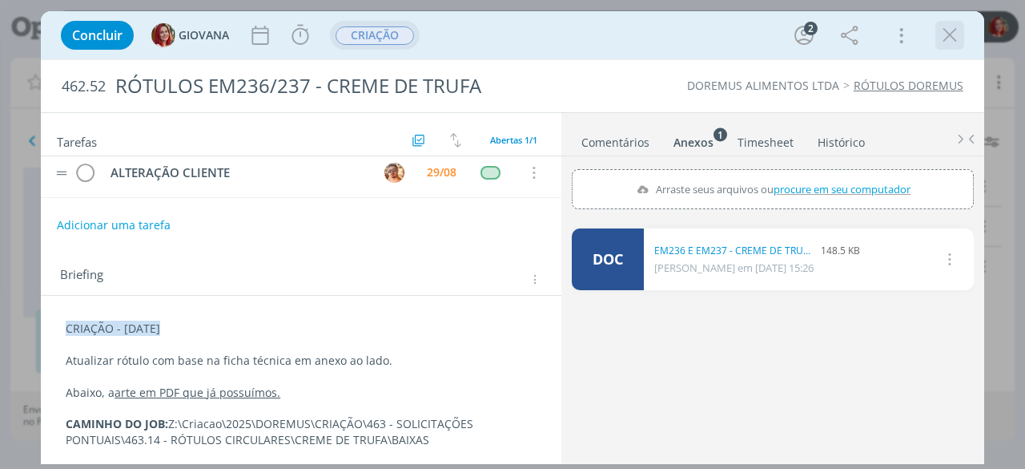
click at [944, 28] on icon "dialog" at bounding box center [950, 35] width 24 height 24
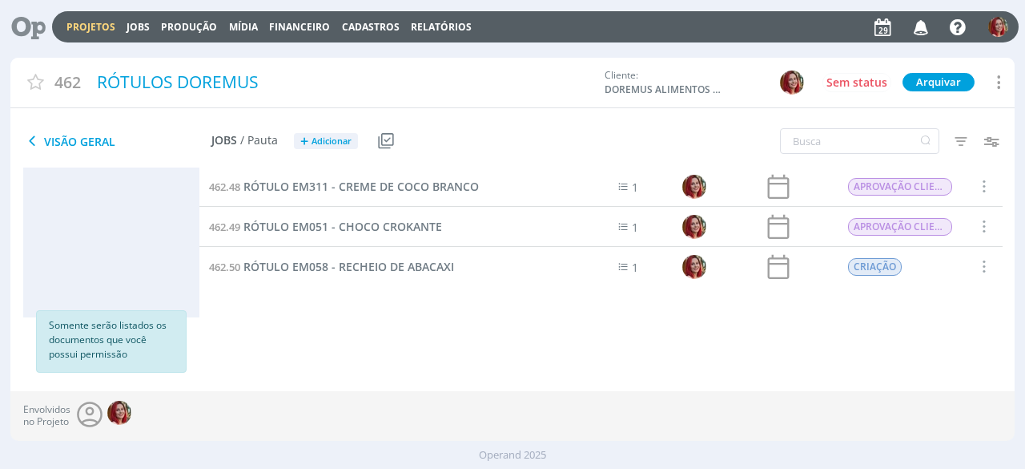
scroll to position [902, 0]
